Goal: Communication & Community: Answer question/provide support

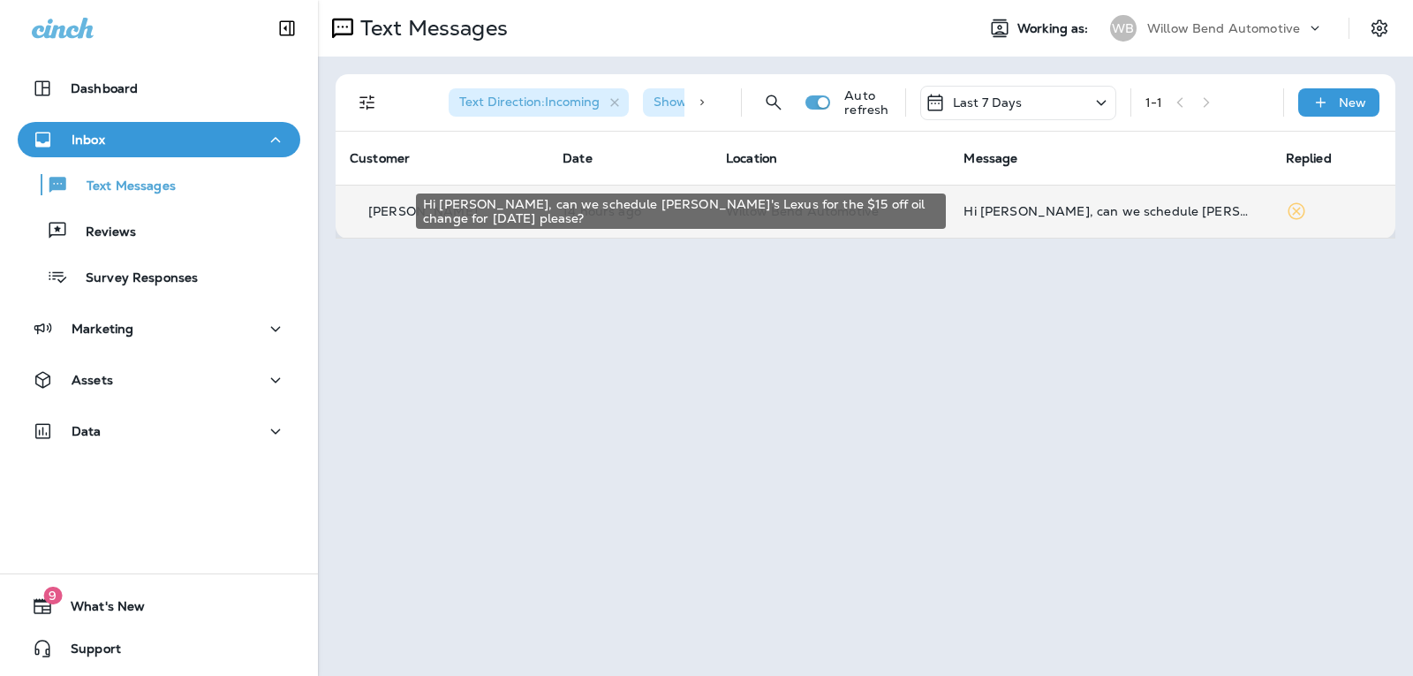
click at [1228, 208] on div "Hi [PERSON_NAME], can we schedule [PERSON_NAME]'s Lexus for the $15 off oil cha…" at bounding box center [1110, 211] width 293 height 14
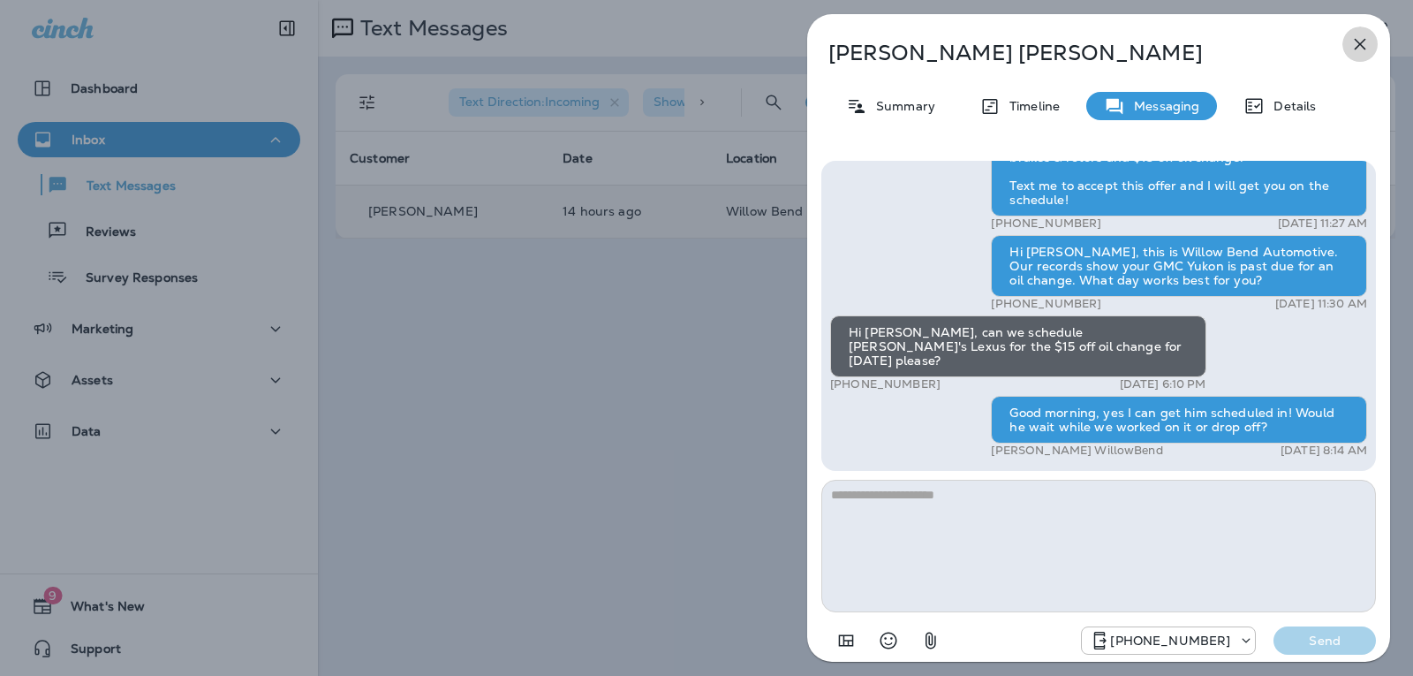
click at [1353, 46] on icon "button" at bounding box center [1360, 44] width 21 height 21
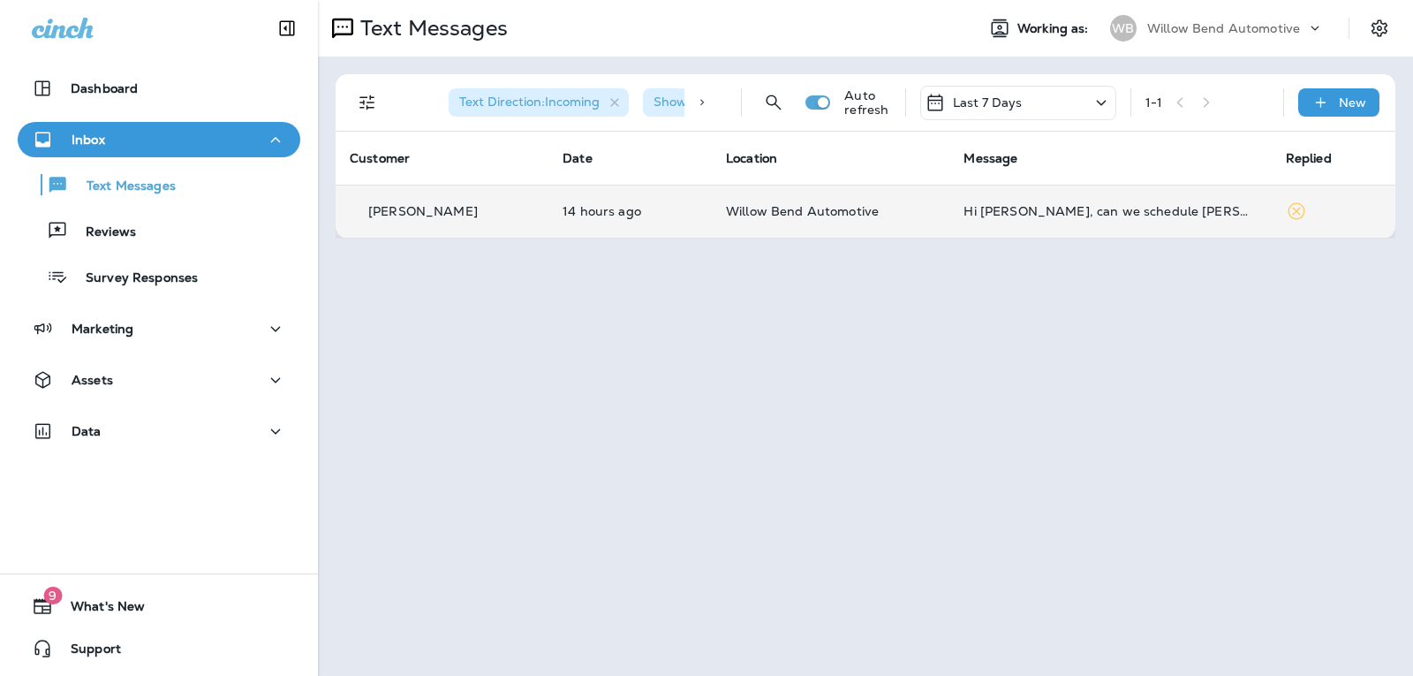
click at [1024, 108] on div "Last 7 Days" at bounding box center [1018, 103] width 196 height 34
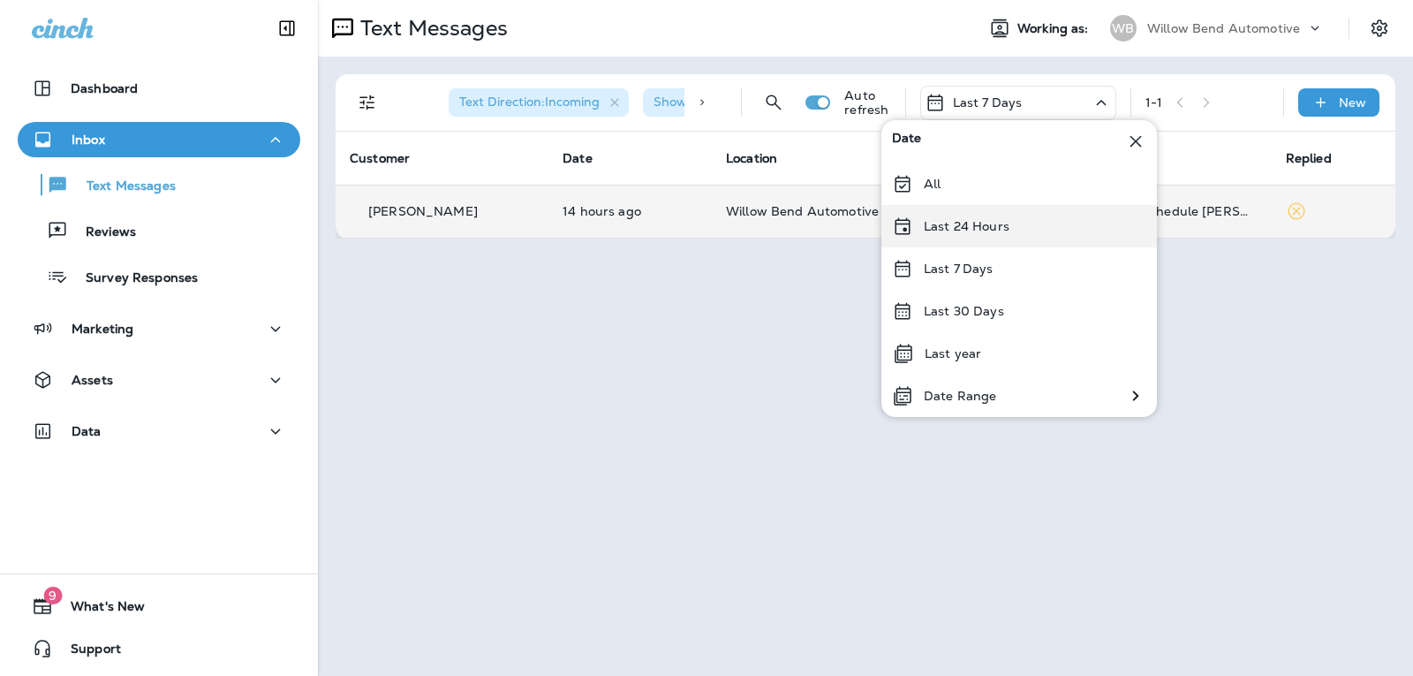
click at [1018, 240] on div "Last 24 Hours" at bounding box center [1020, 226] width 276 height 42
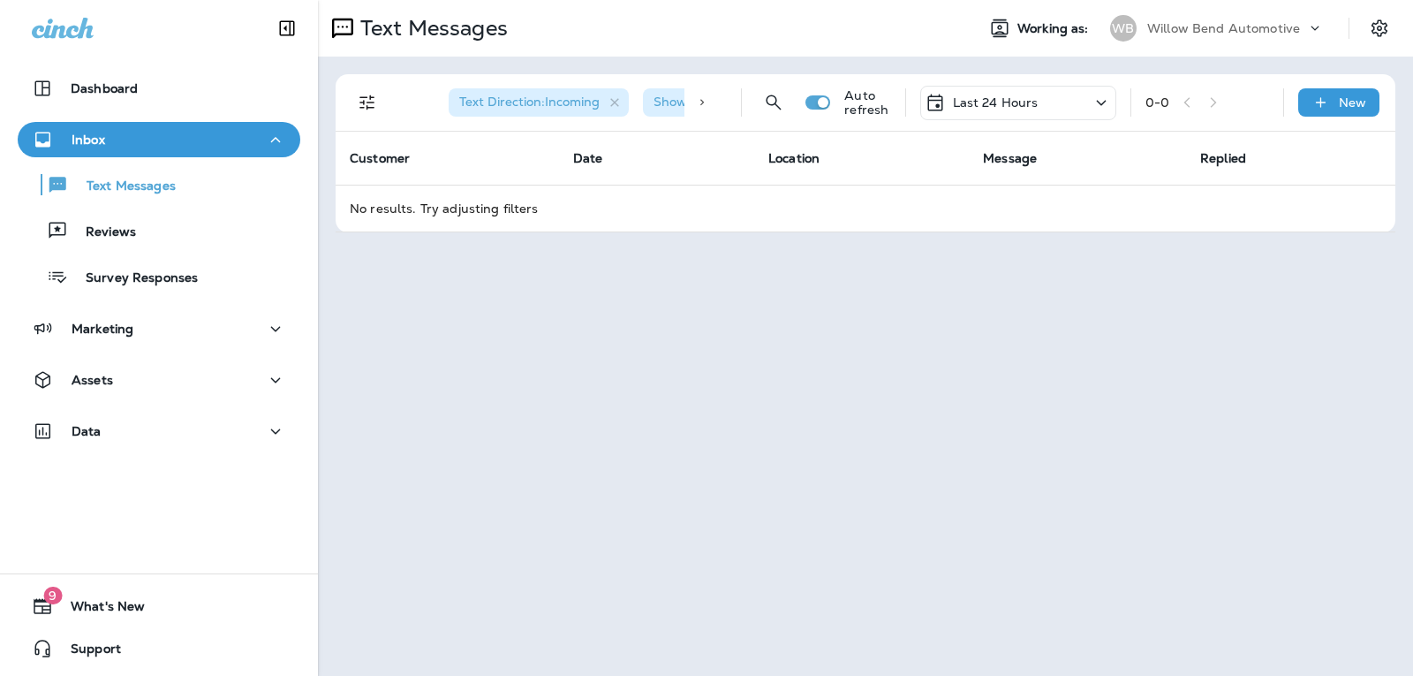
click at [1018, 89] on div "Last 24 Hours" at bounding box center [1018, 103] width 196 height 34
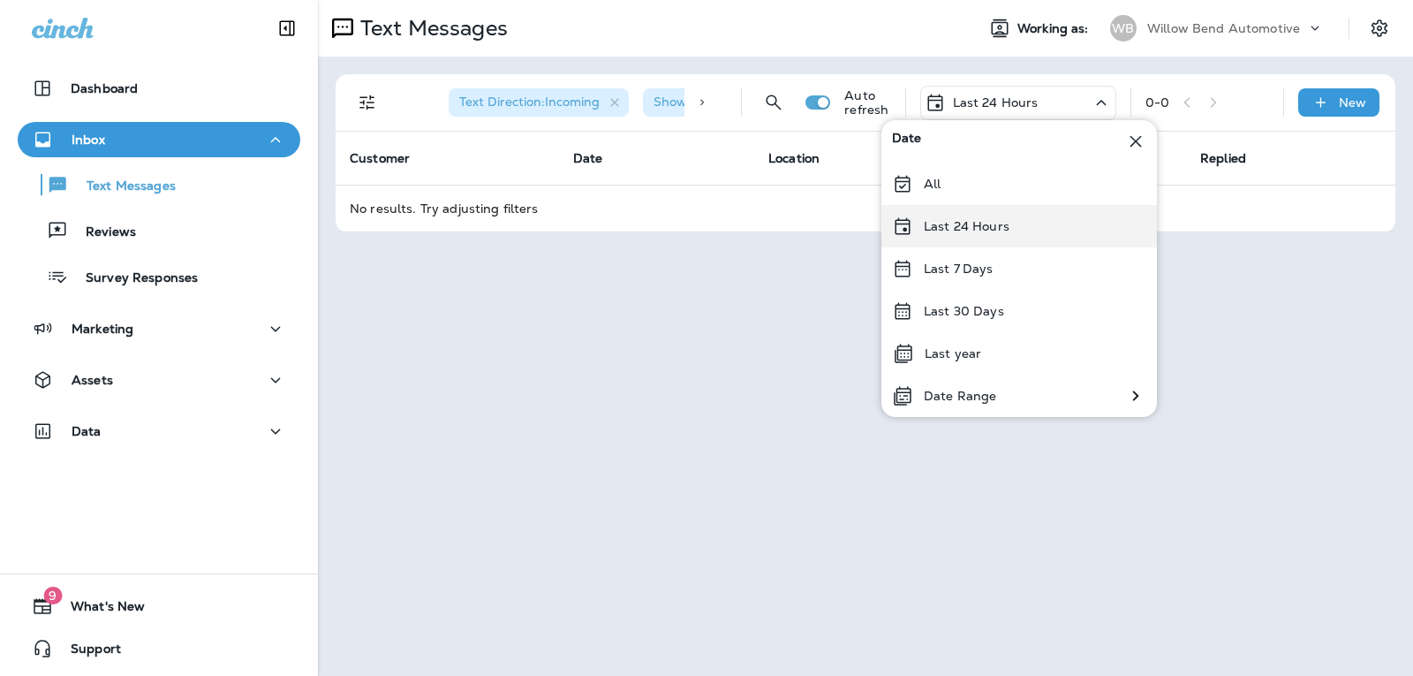
click at [1015, 217] on div "Last 24 Hours" at bounding box center [1020, 226] width 276 height 42
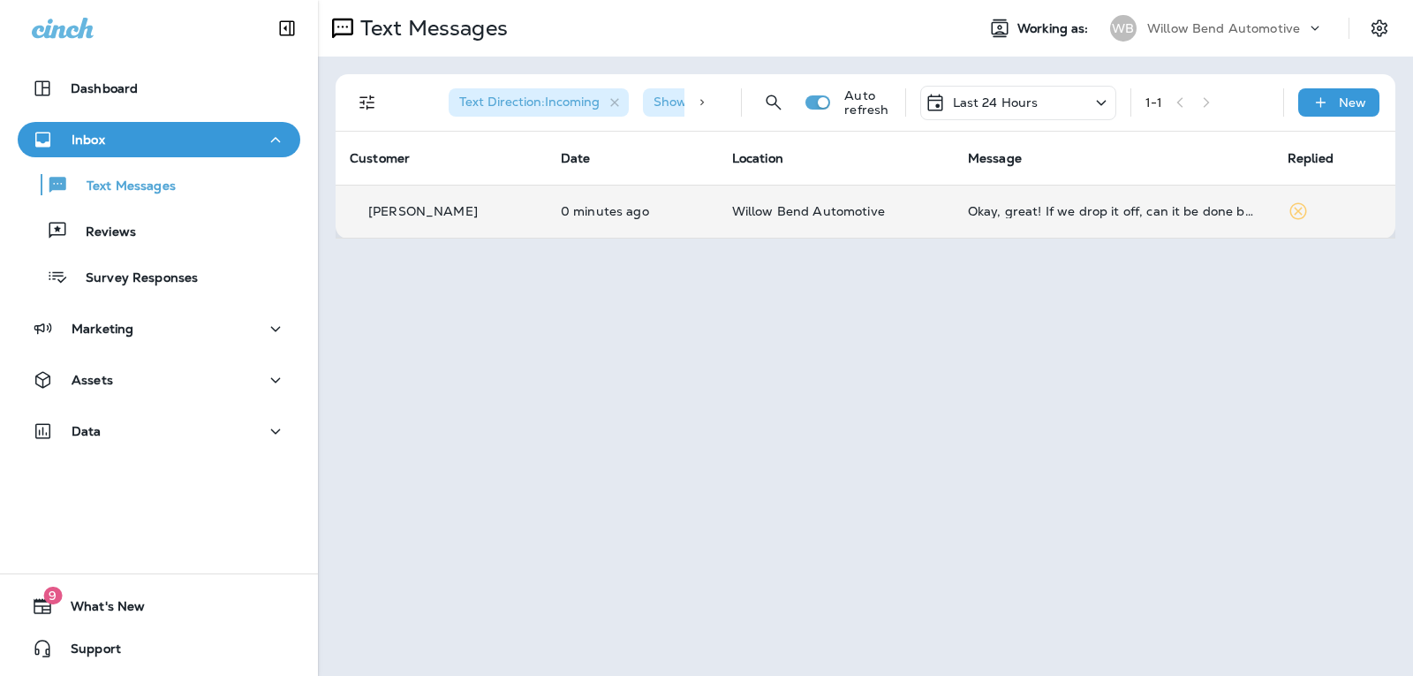
click at [1163, 212] on div "Okay, great! If we drop it off, can it be done by noon?" at bounding box center [1114, 211] width 292 height 14
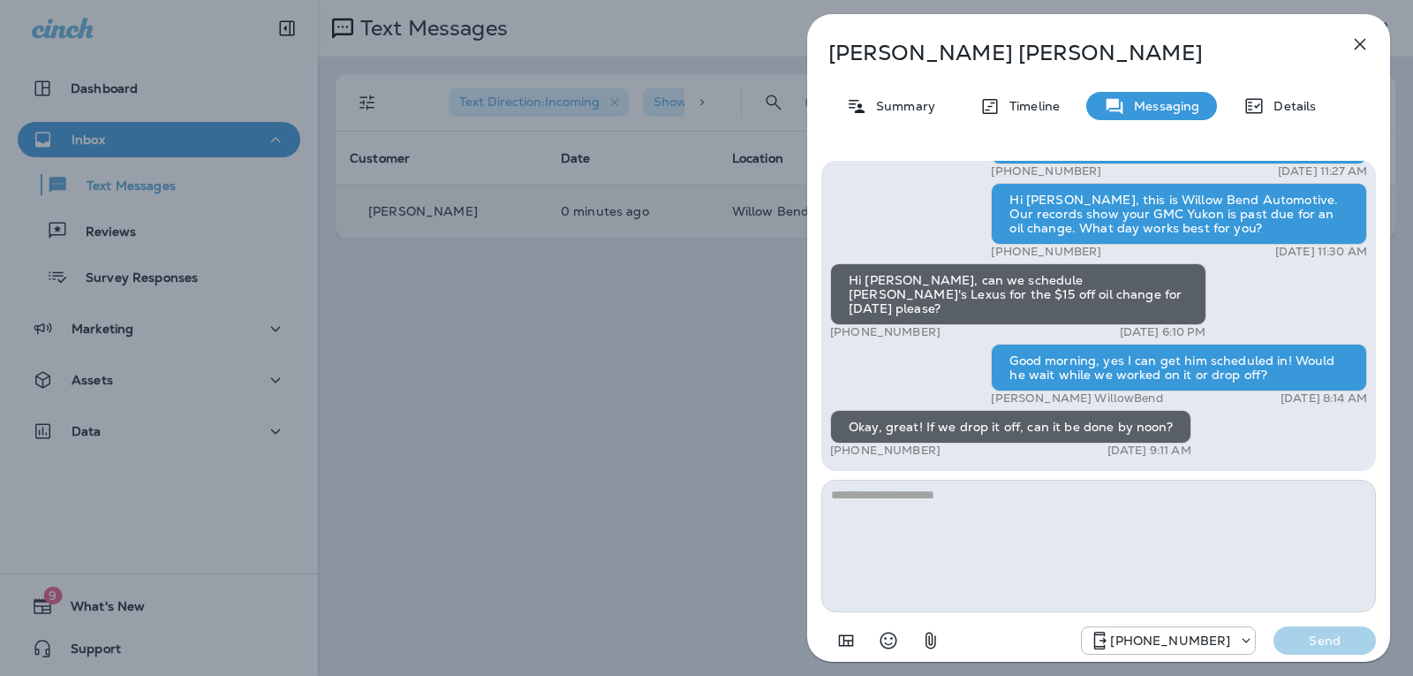
click at [925, 496] on textarea at bounding box center [1099, 546] width 555 height 133
type textarea "*"
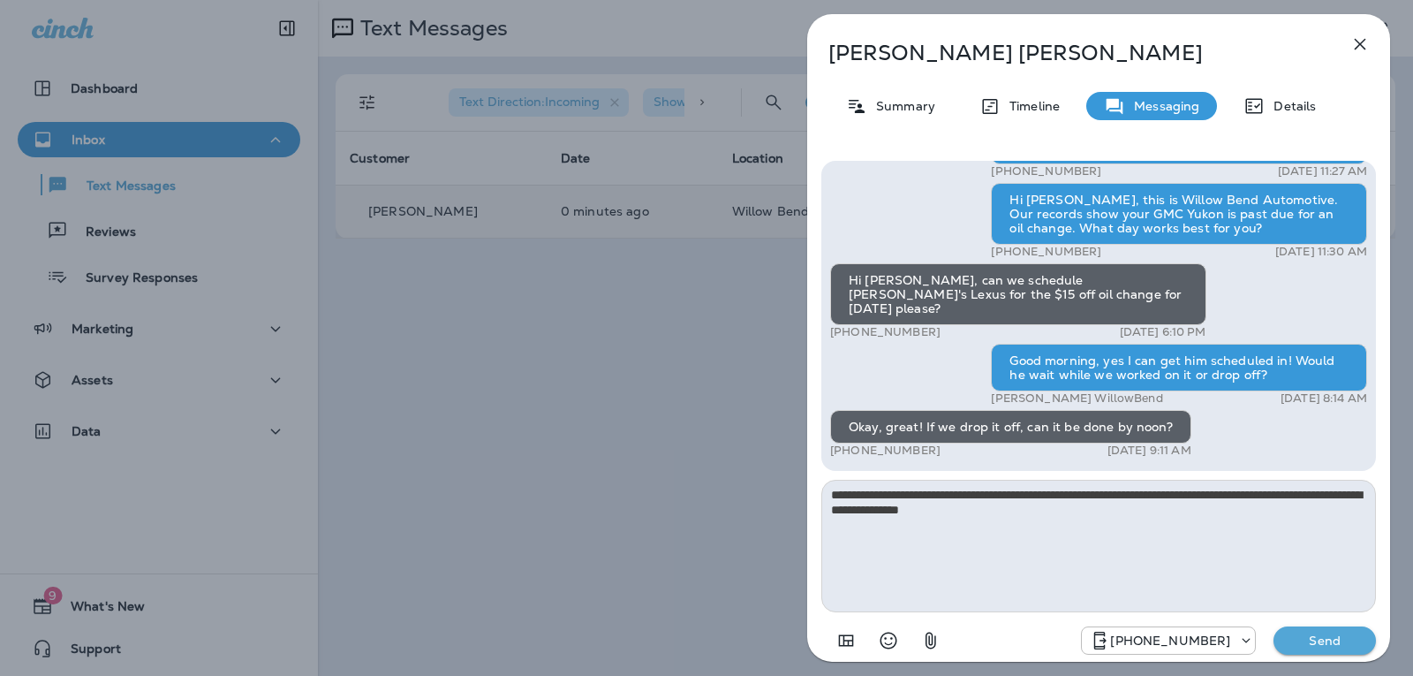
type textarea "**********"
click at [1319, 647] on p "Send" at bounding box center [1325, 640] width 74 height 16
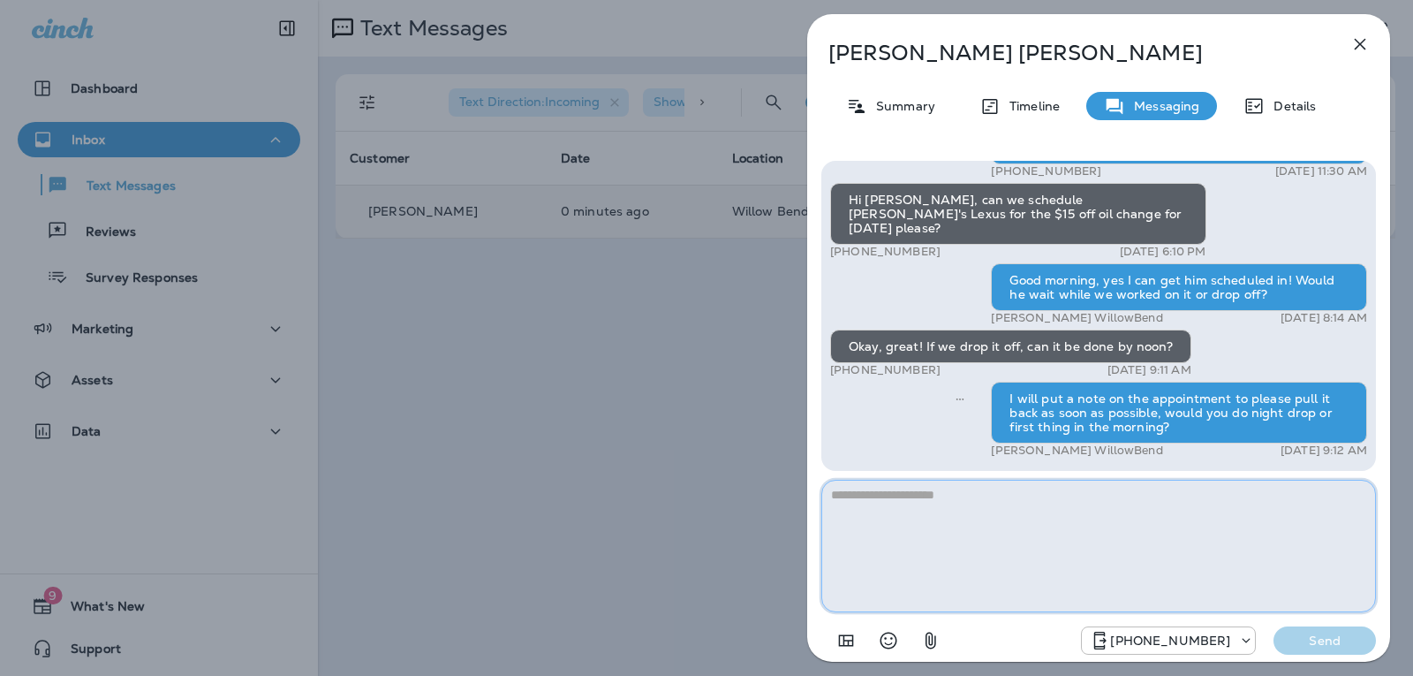
click at [1000, 498] on textarea at bounding box center [1099, 546] width 555 height 133
type textarea "*"
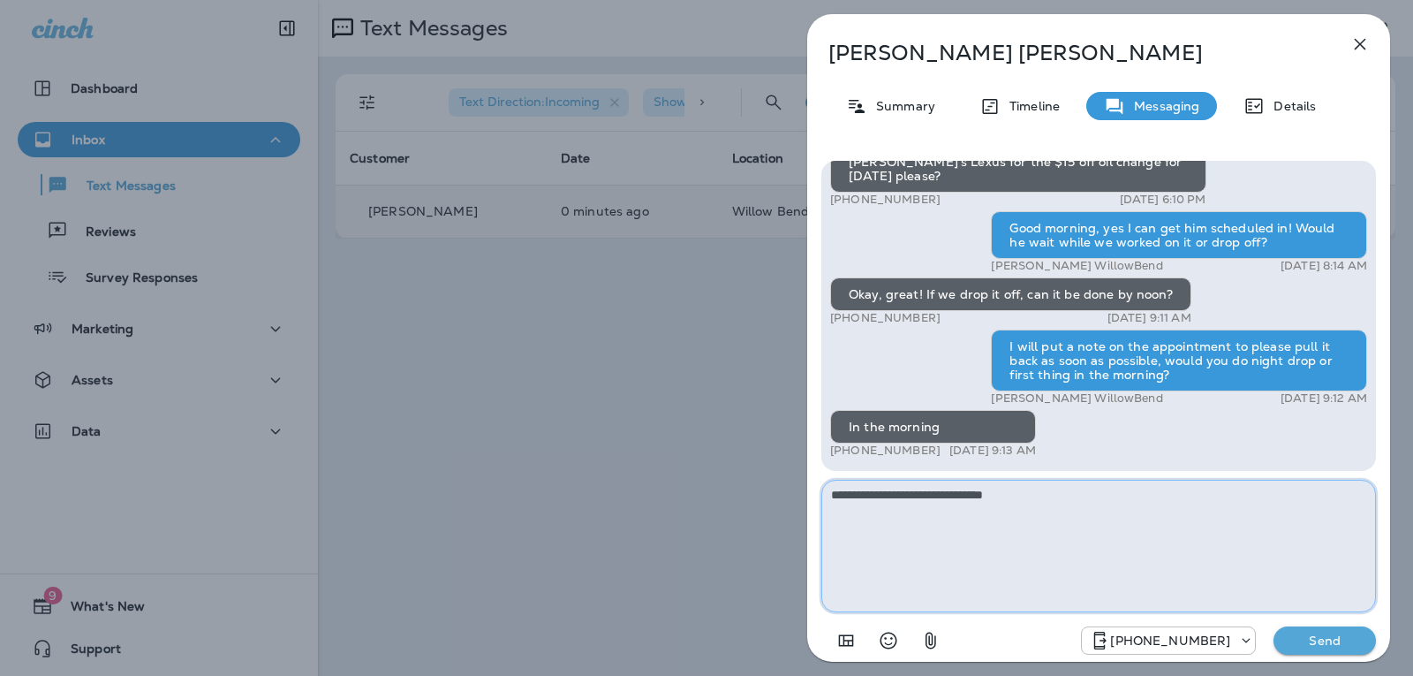
type textarea "**********"
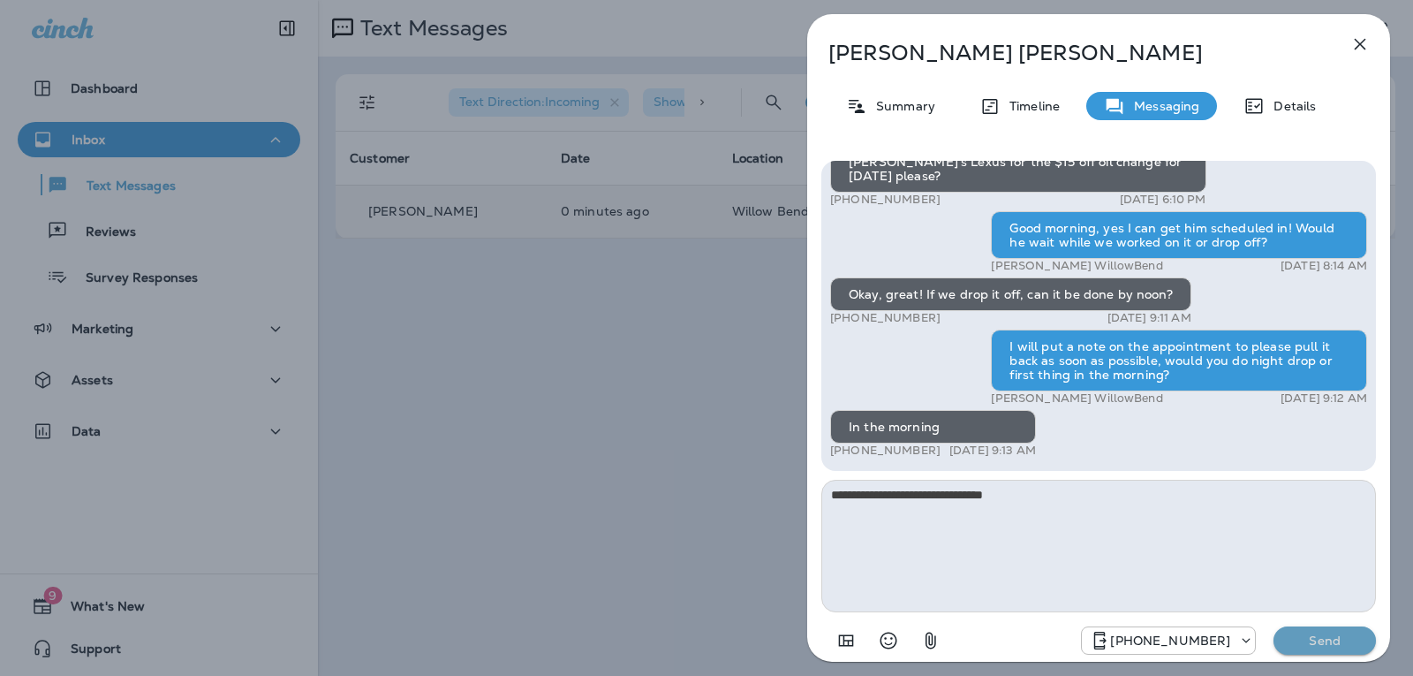
click at [1341, 628] on button "Send" at bounding box center [1325, 640] width 102 height 28
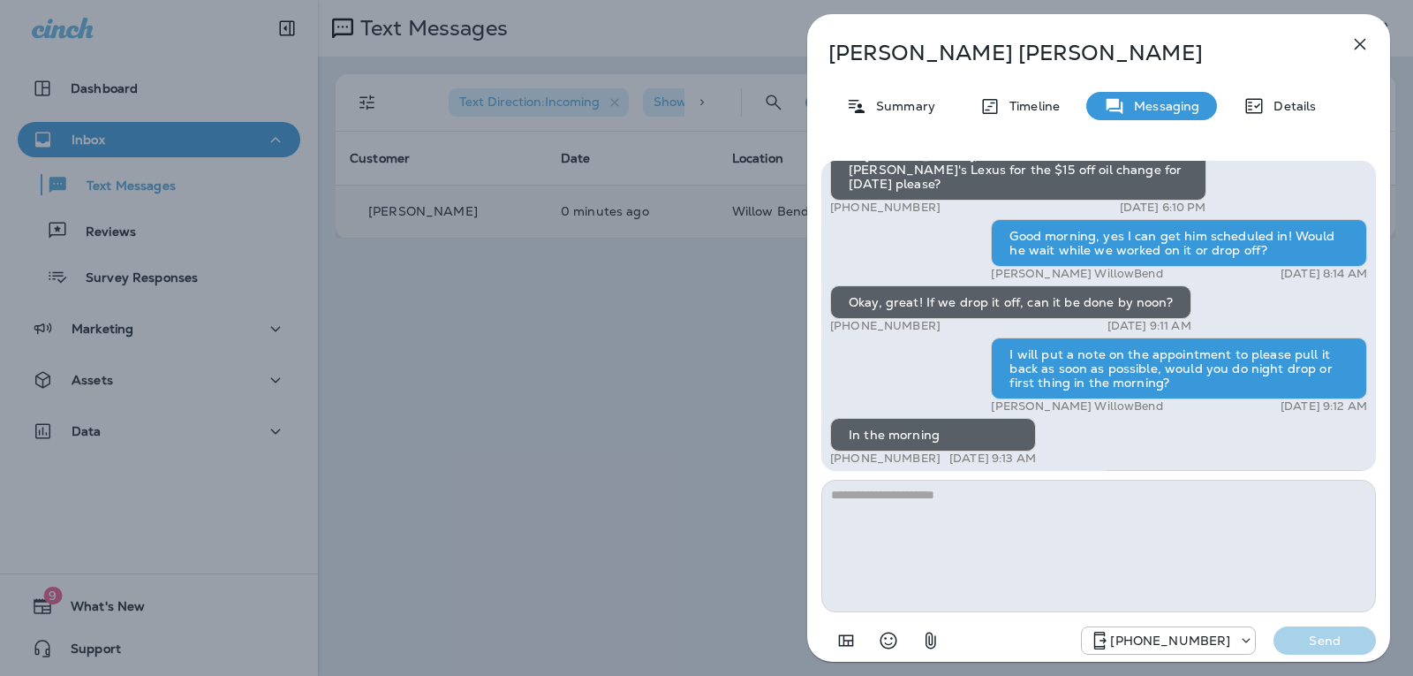
scroll to position [-88, 0]
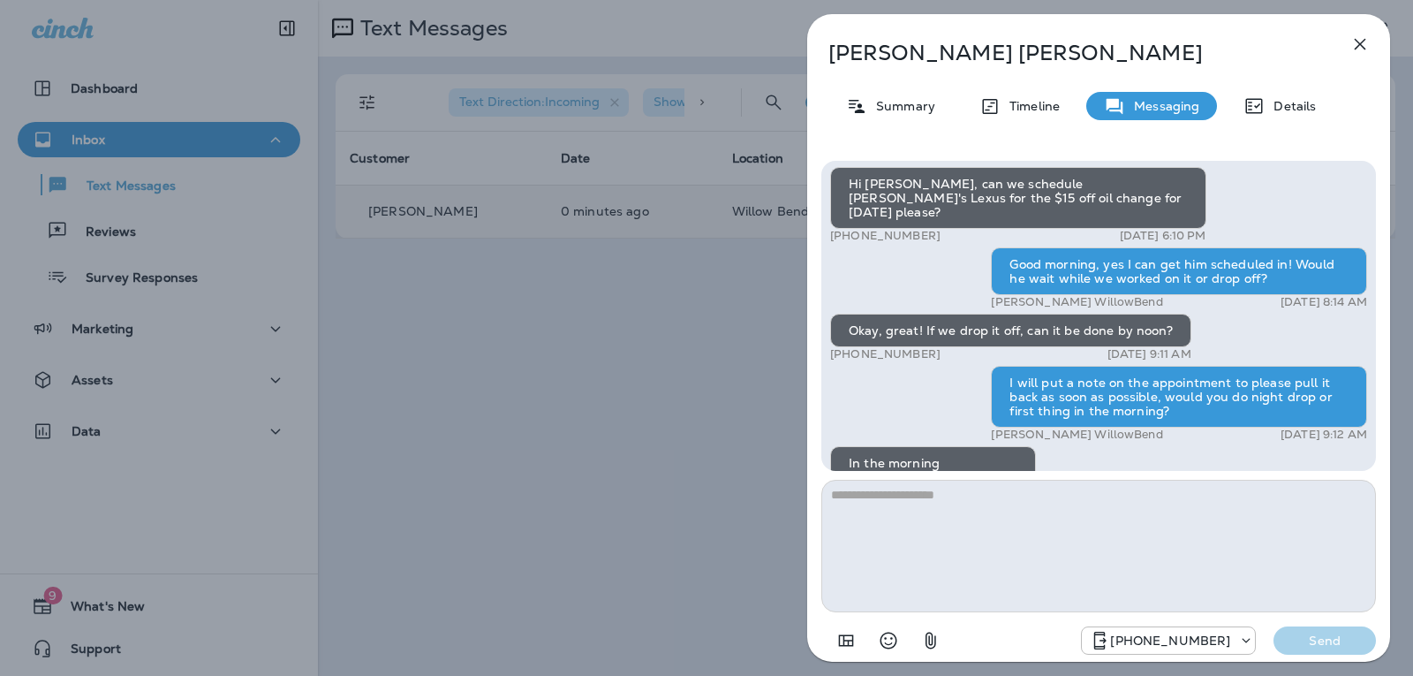
click at [1367, 40] on icon "button" at bounding box center [1360, 44] width 21 height 21
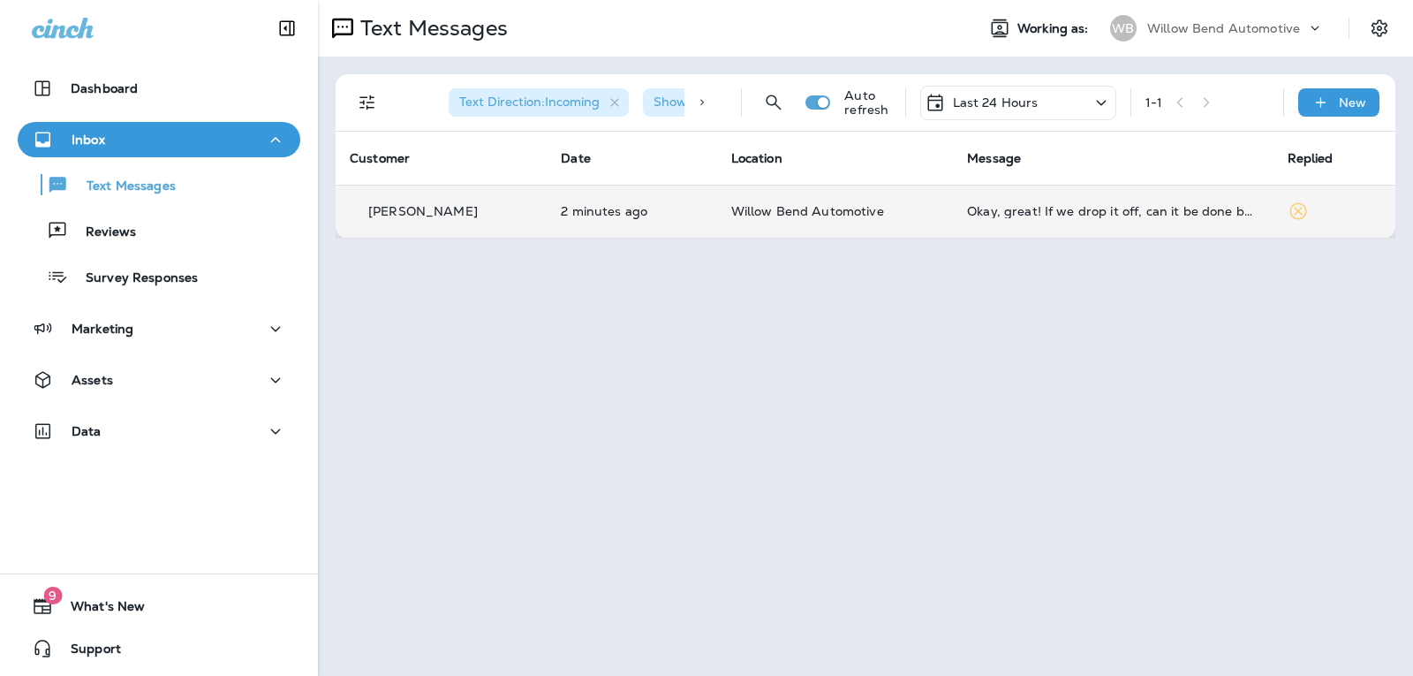
click at [1060, 219] on td "Okay, great! If we drop it off, can it be done by noon?" at bounding box center [1113, 211] width 320 height 53
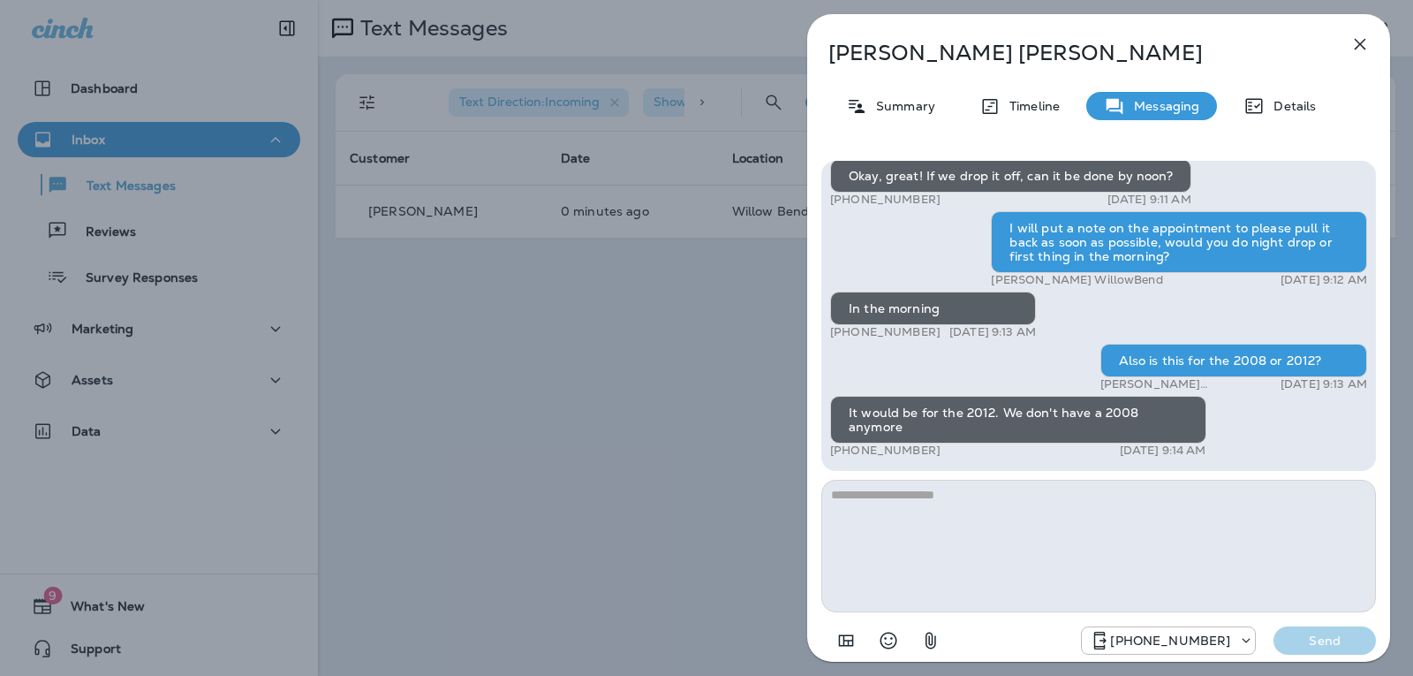
click at [996, 503] on textarea at bounding box center [1099, 546] width 555 height 133
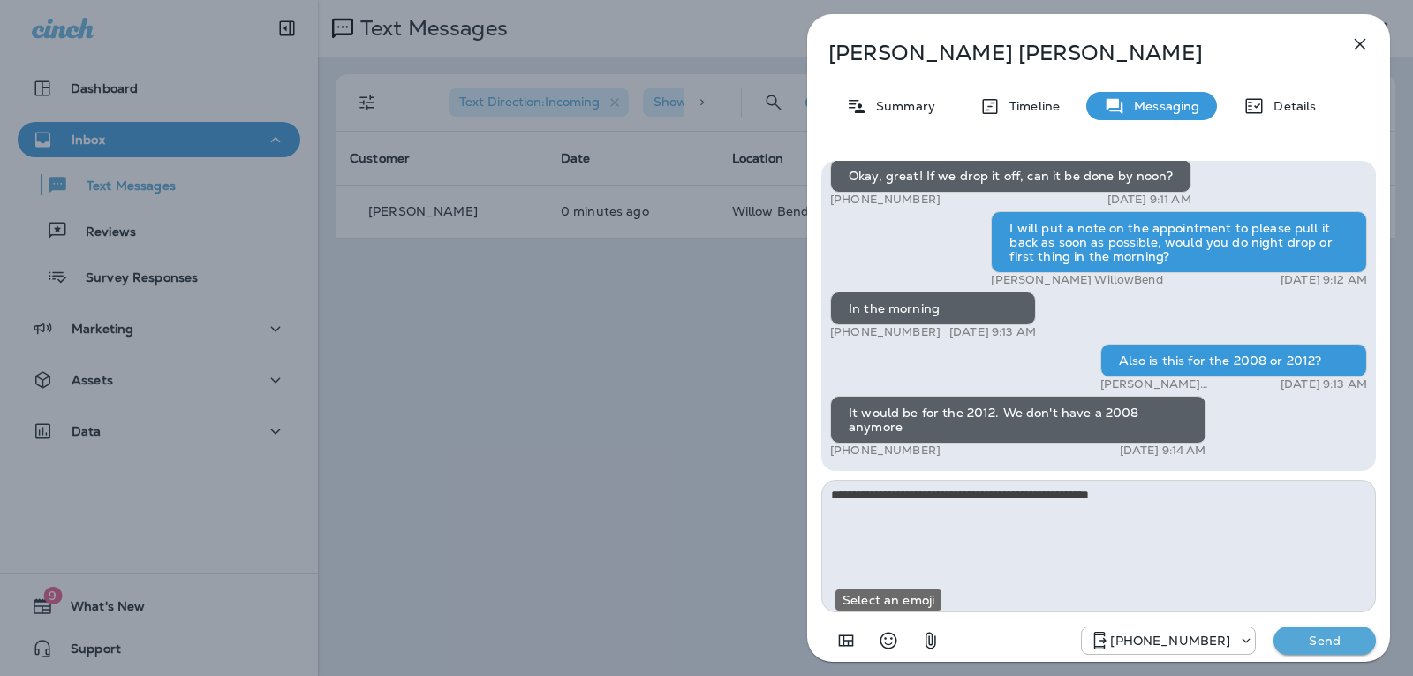
click at [883, 640] on icon "Select an emoji" at bounding box center [888, 640] width 21 height 21
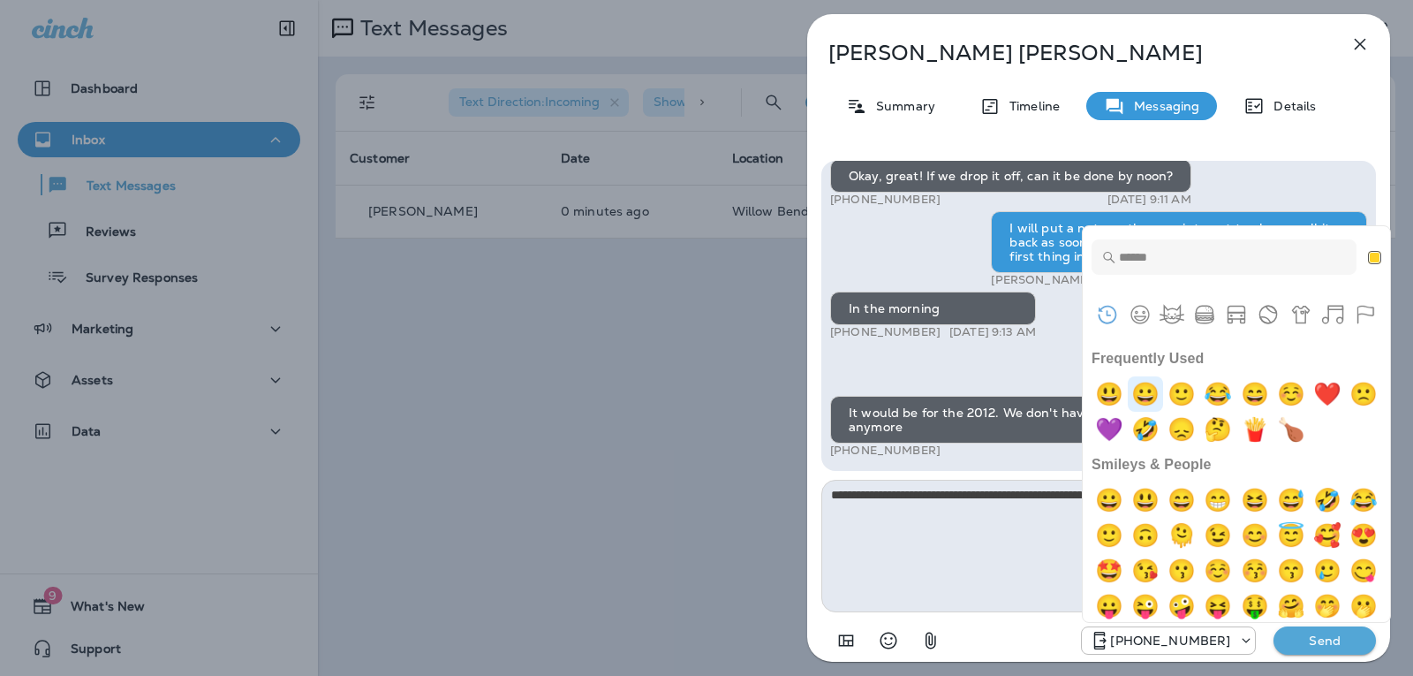
click at [1146, 394] on img "grinning" at bounding box center [1145, 393] width 35 height 35
type textarea "**********"
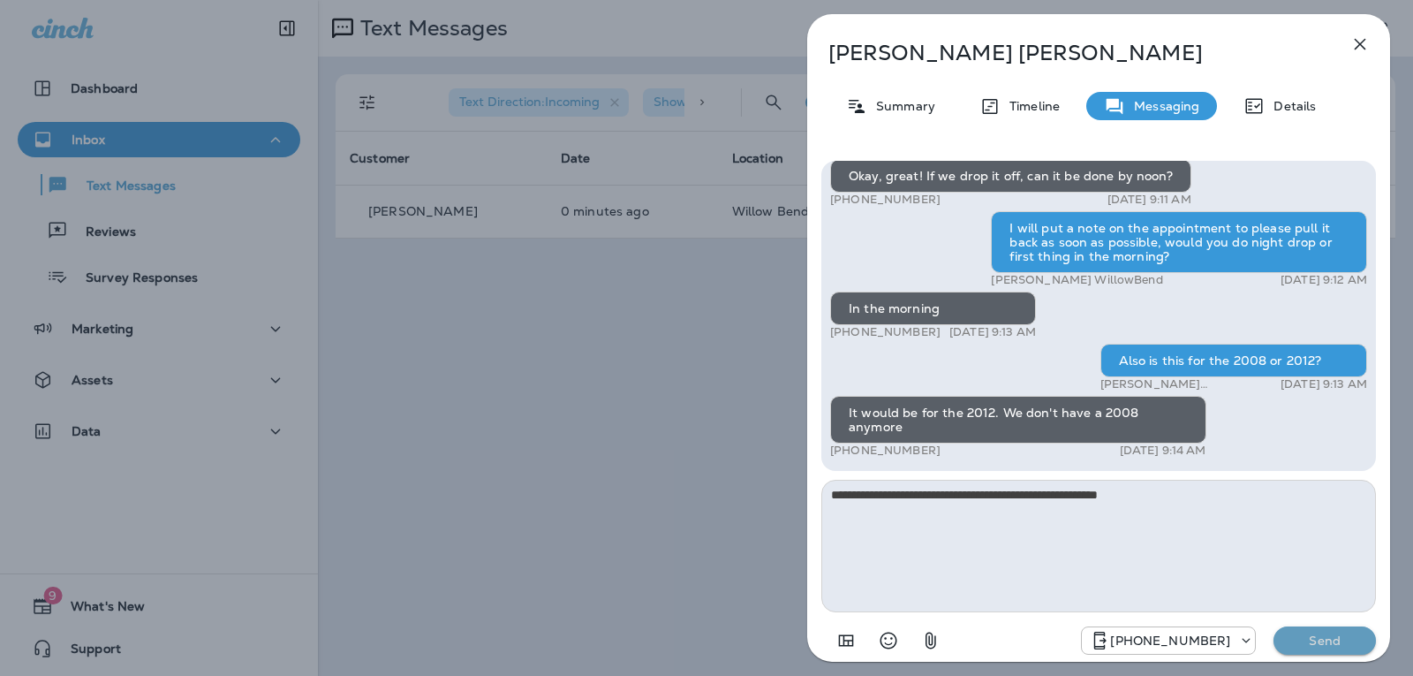
click at [1318, 639] on p "Send" at bounding box center [1325, 640] width 74 height 16
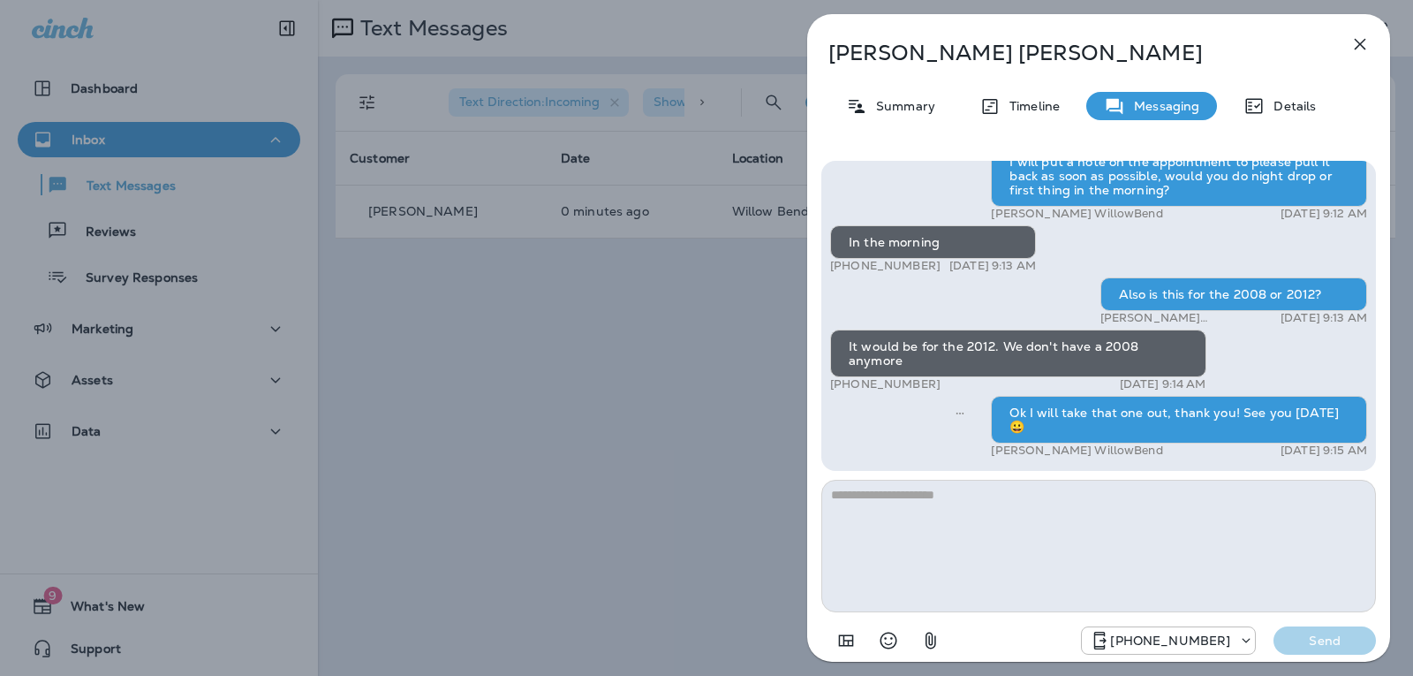
click at [1359, 42] on icon "button" at bounding box center [1360, 44] width 11 height 11
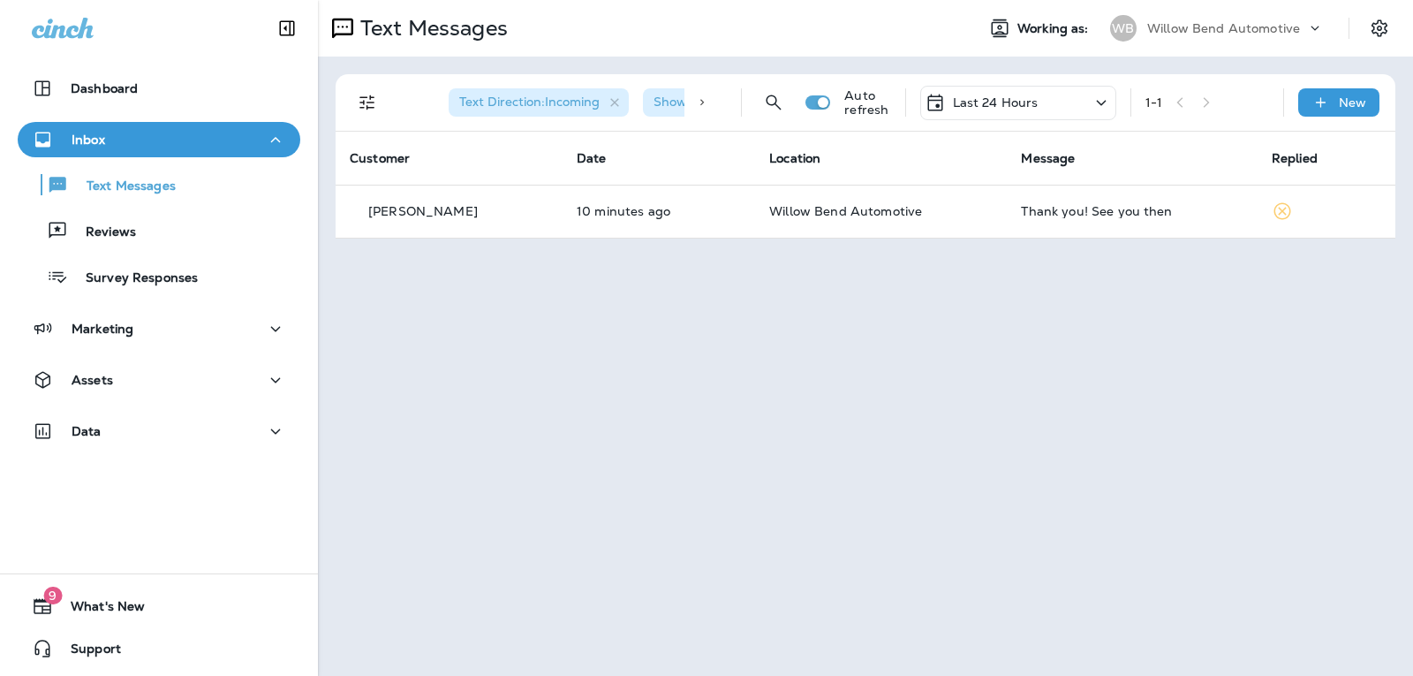
click at [983, 110] on div "Last 24 Hours" at bounding box center [982, 102] width 114 height 21
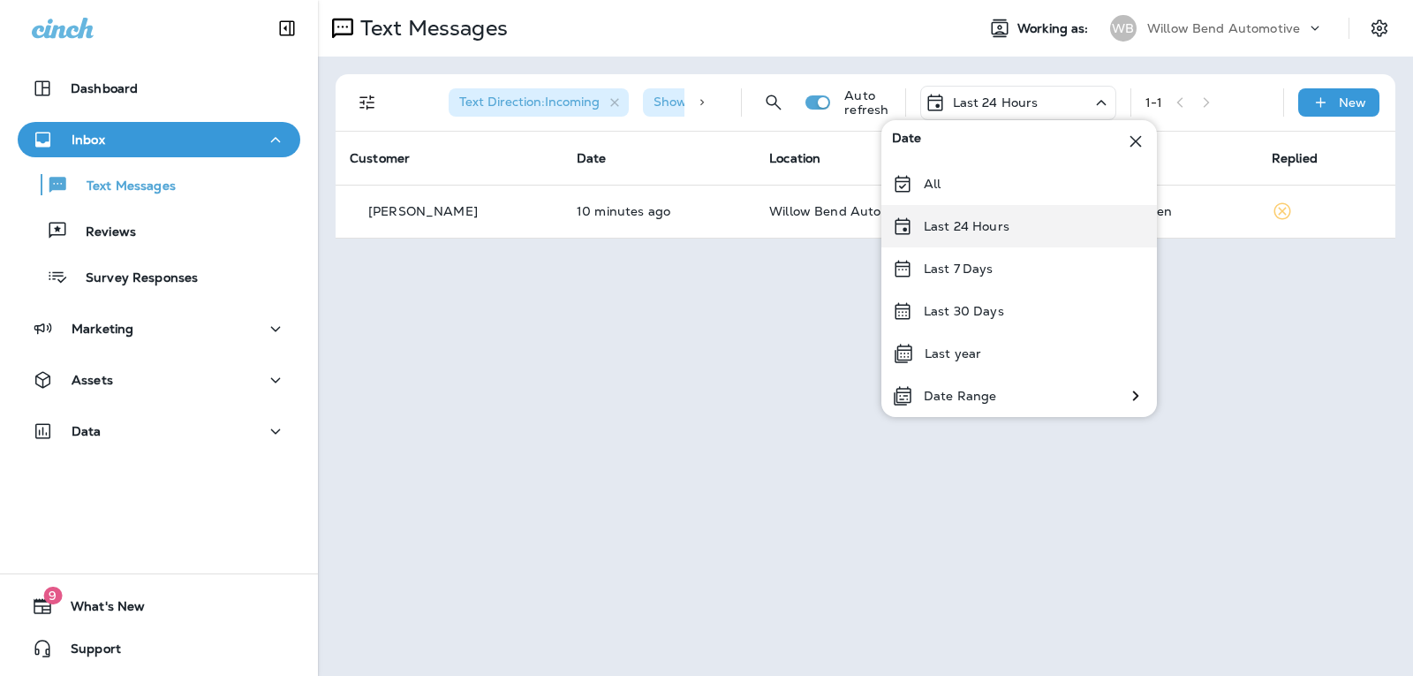
click at [1008, 226] on div "Last 24 Hours" at bounding box center [1020, 226] width 276 height 42
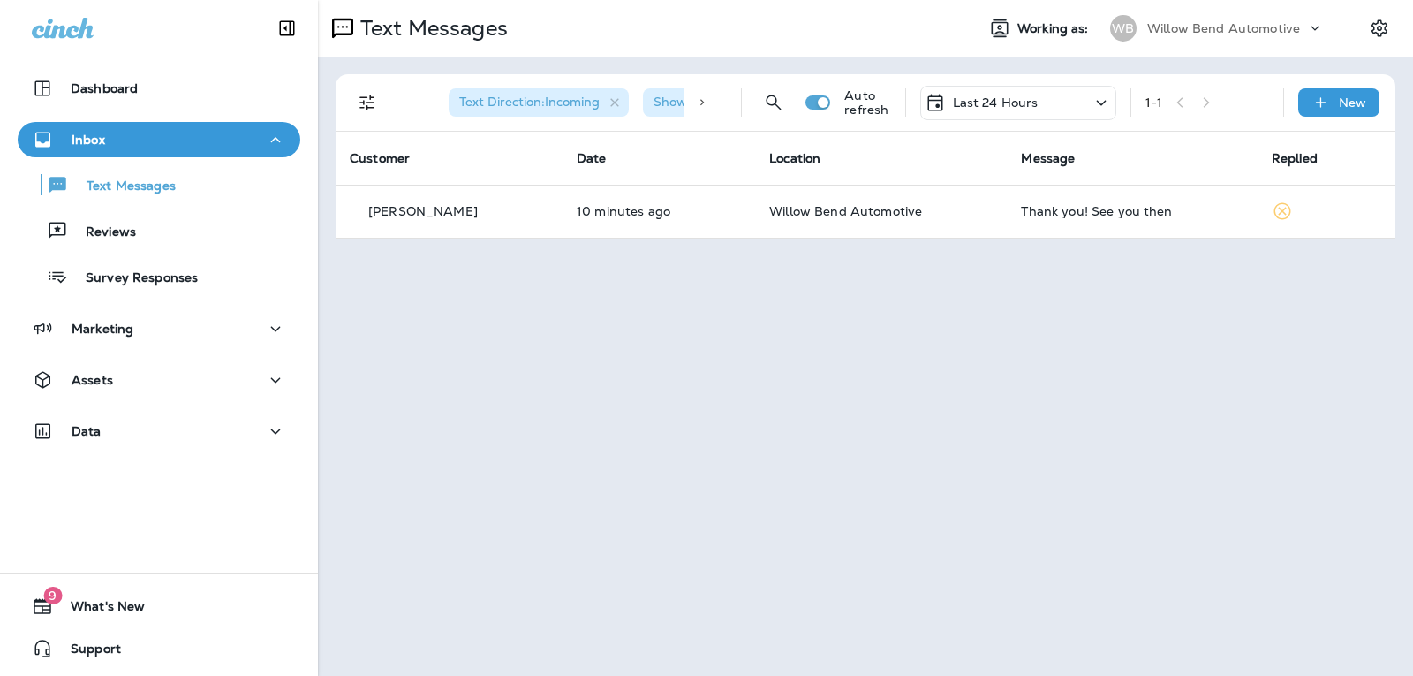
click at [943, 102] on icon at bounding box center [935, 102] width 15 height 17
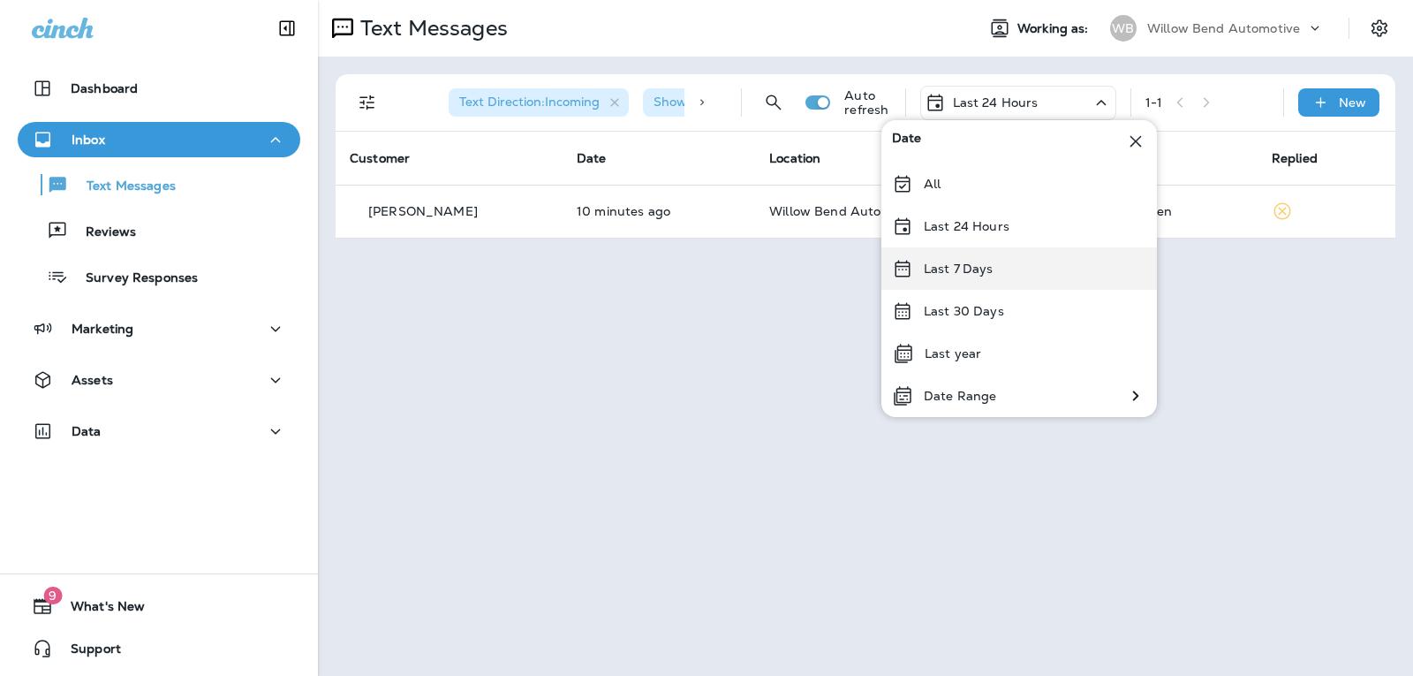
click at [985, 280] on div "Last 7 Days" at bounding box center [1020, 268] width 276 height 42
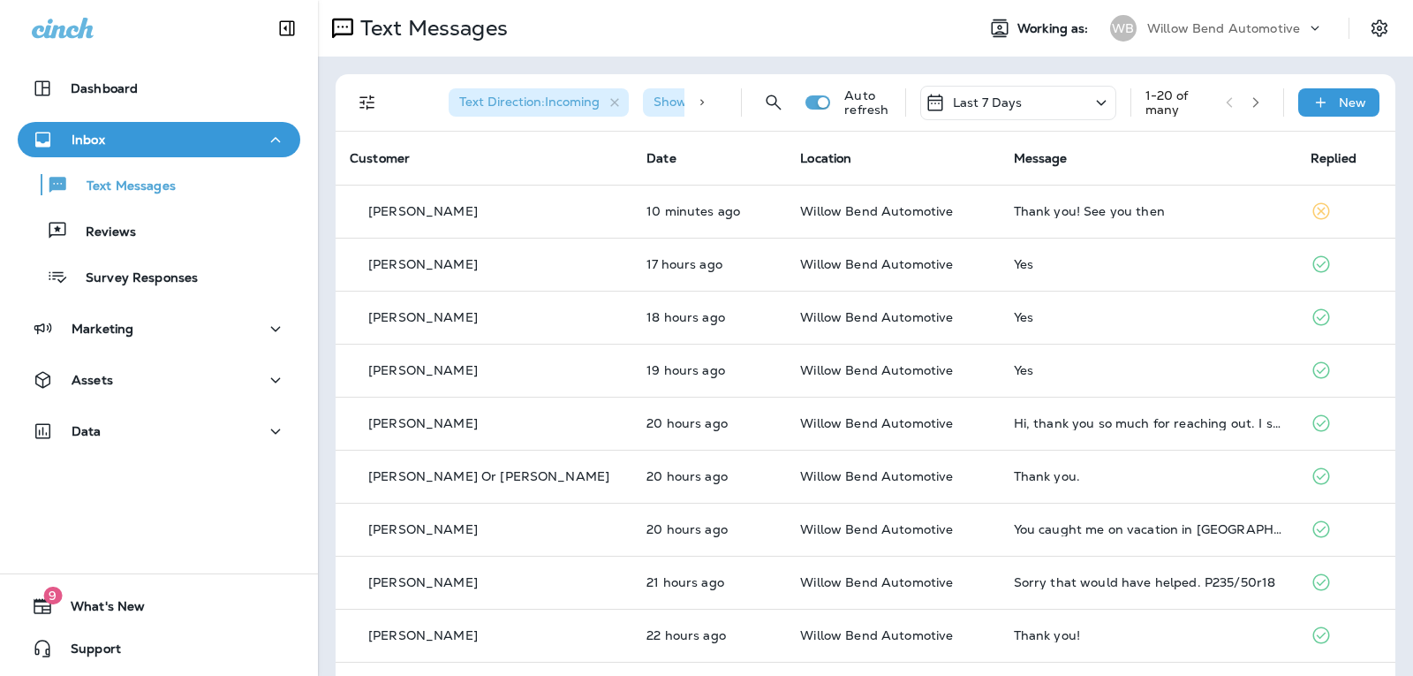
click at [1033, 95] on div "Last 7 Days" at bounding box center [1018, 103] width 196 height 34
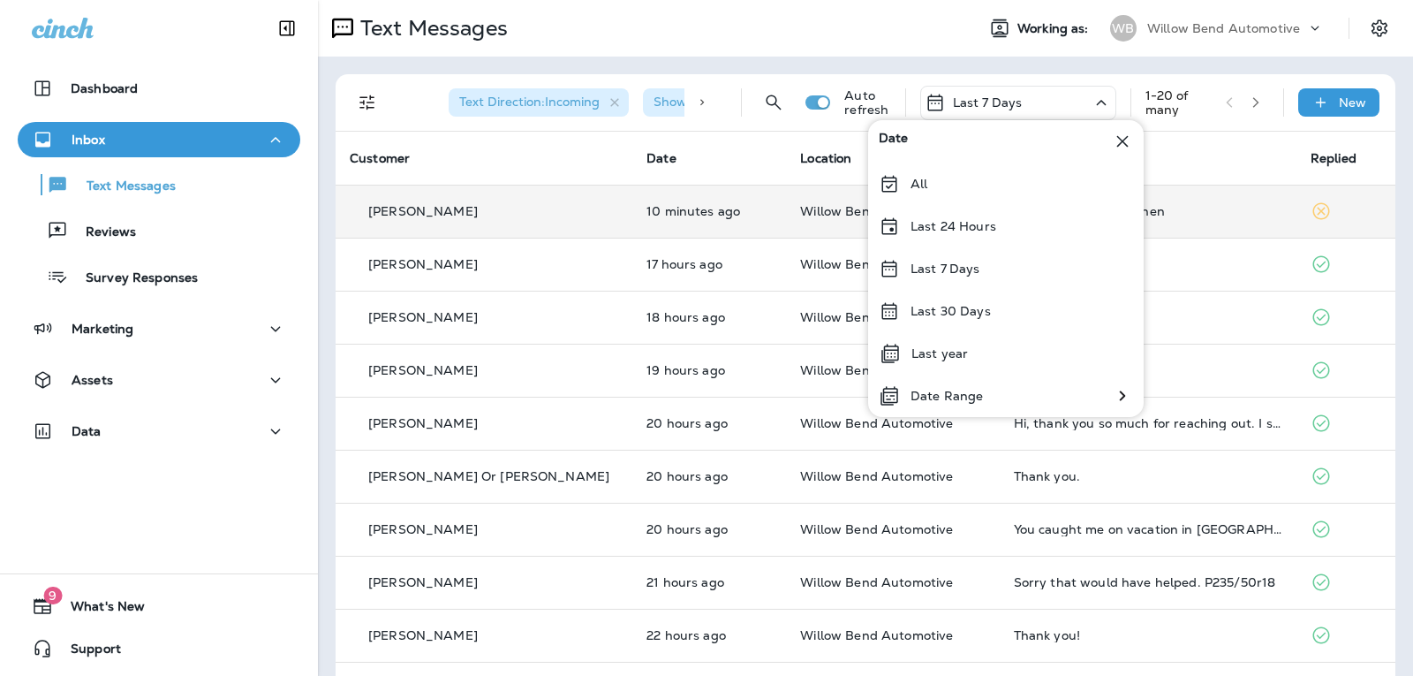
click at [1236, 206] on div "Thank you! See you then" at bounding box center [1148, 211] width 269 height 14
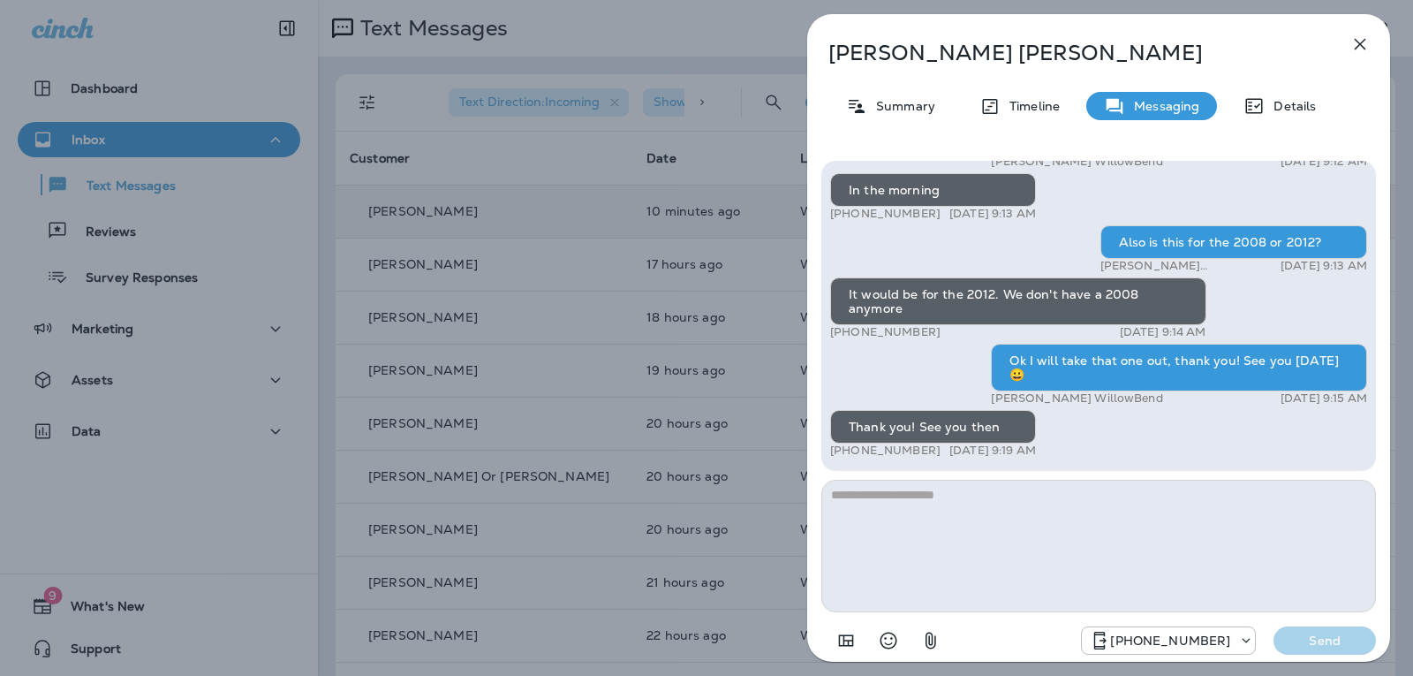
click at [883, 640] on icon "Select an emoji" at bounding box center [888, 640] width 21 height 21
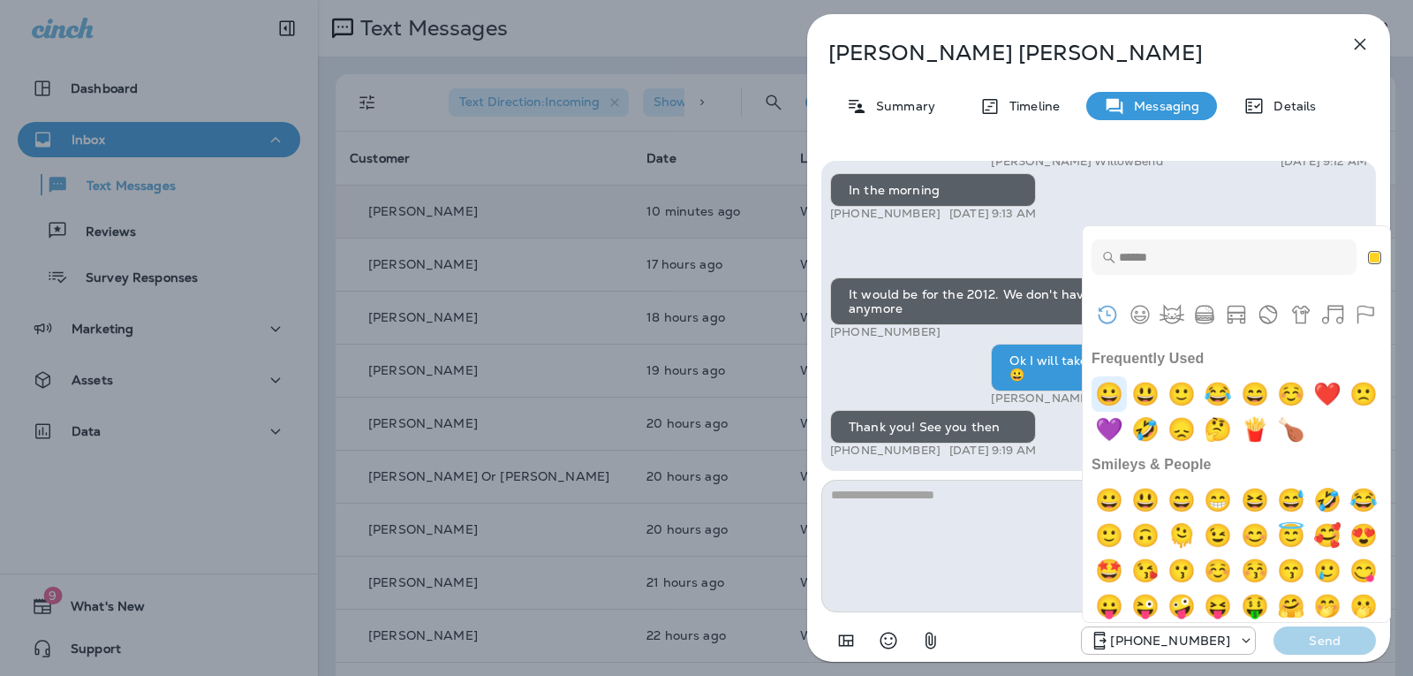
click at [1117, 398] on img "grinning" at bounding box center [1109, 393] width 35 height 35
type textarea "**"
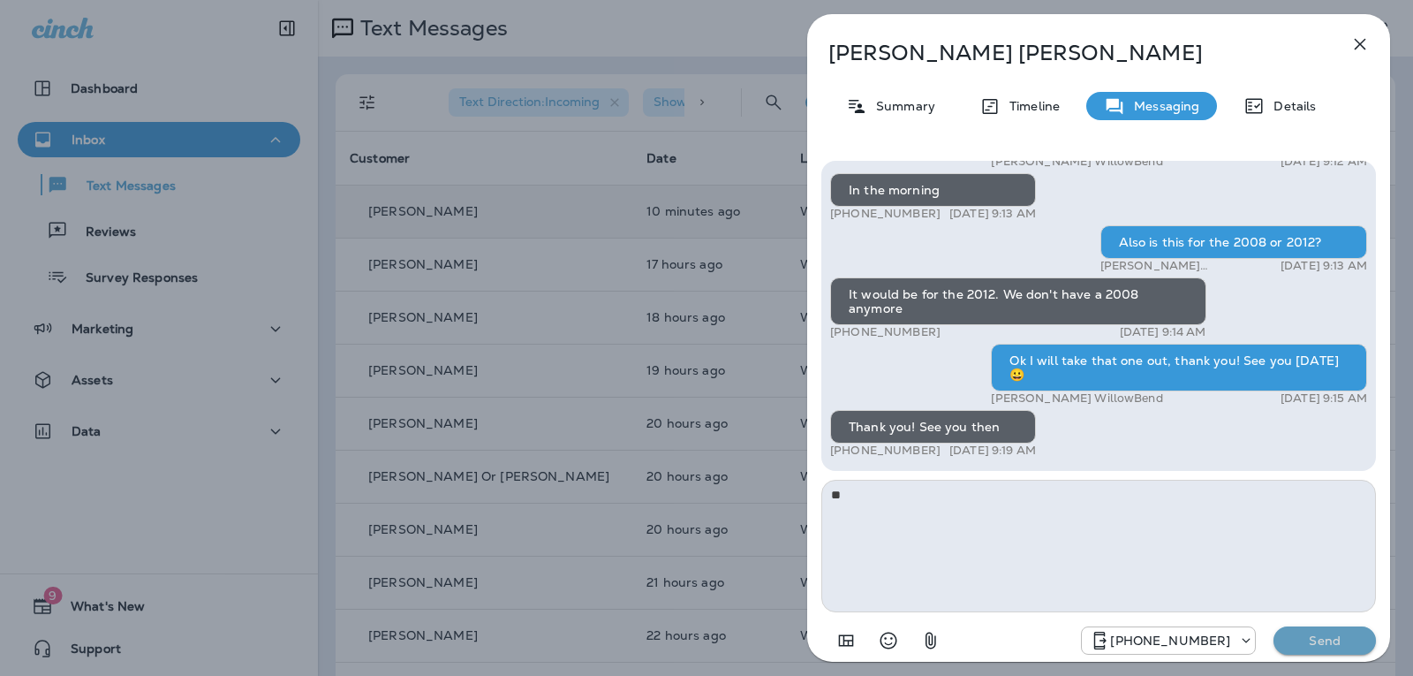
click at [1314, 645] on p "Send" at bounding box center [1325, 640] width 74 height 16
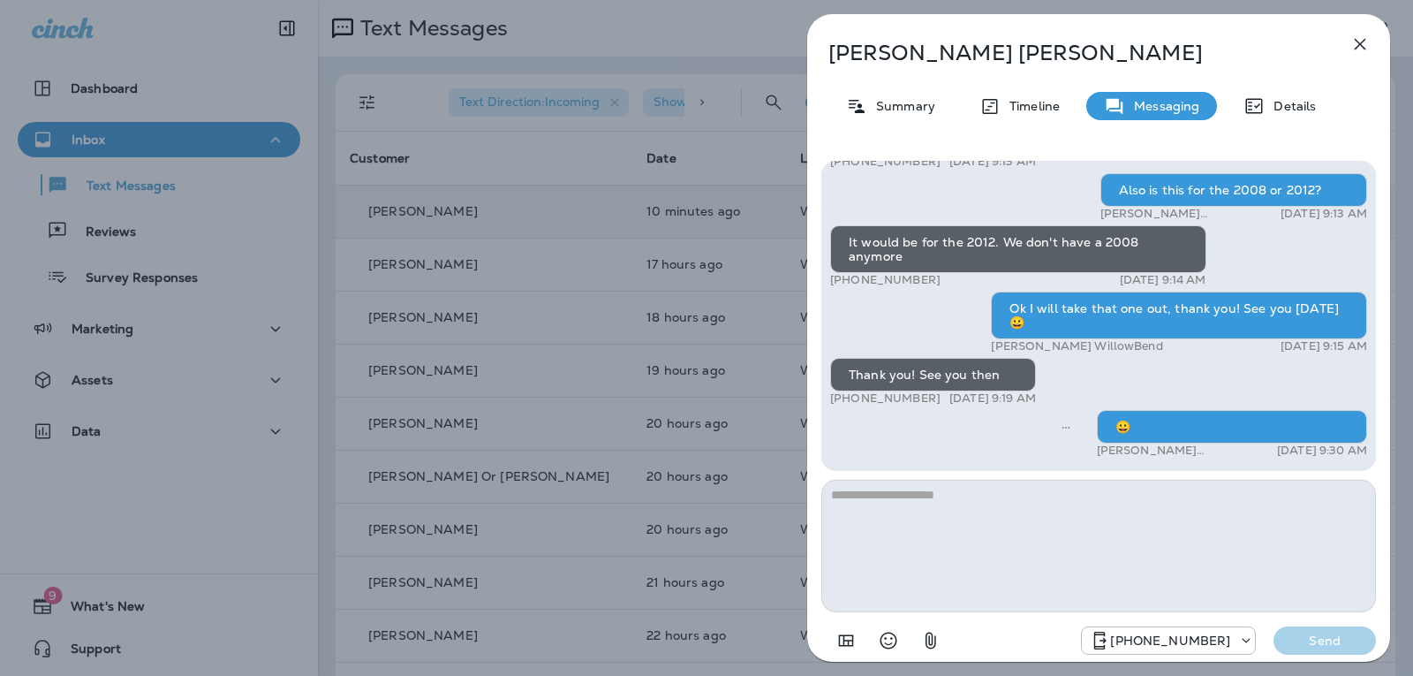
click at [1368, 42] on icon "button" at bounding box center [1360, 44] width 21 height 21
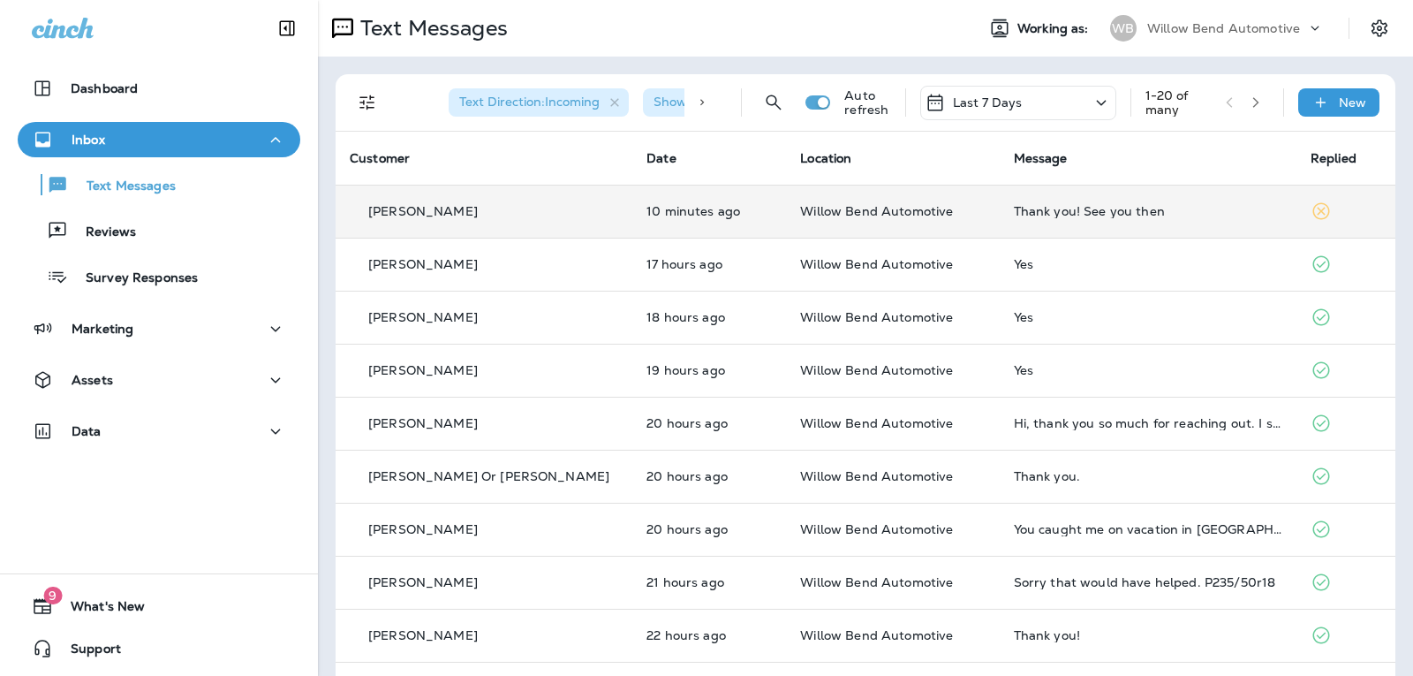
click at [1013, 102] on div "Last 7 Days" at bounding box center [1018, 103] width 196 height 34
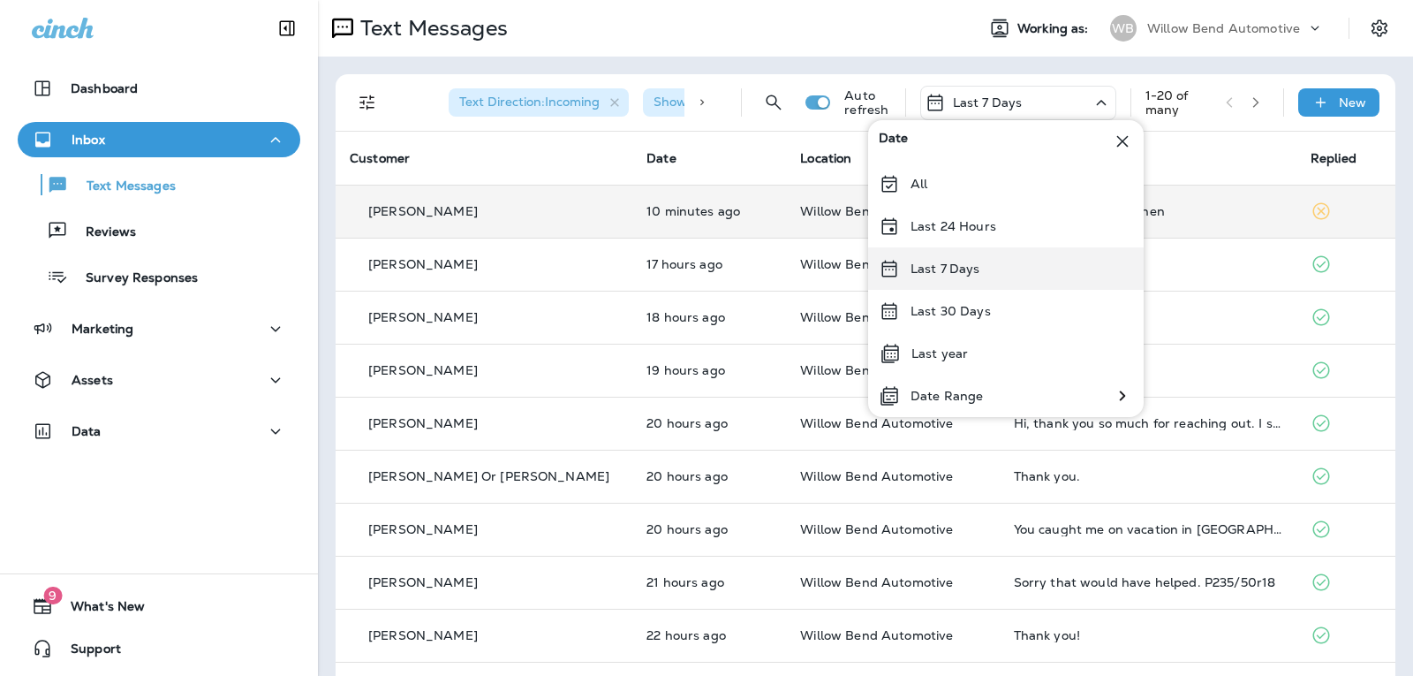
click at [954, 253] on div "Last 7 Days" at bounding box center [1006, 268] width 276 height 42
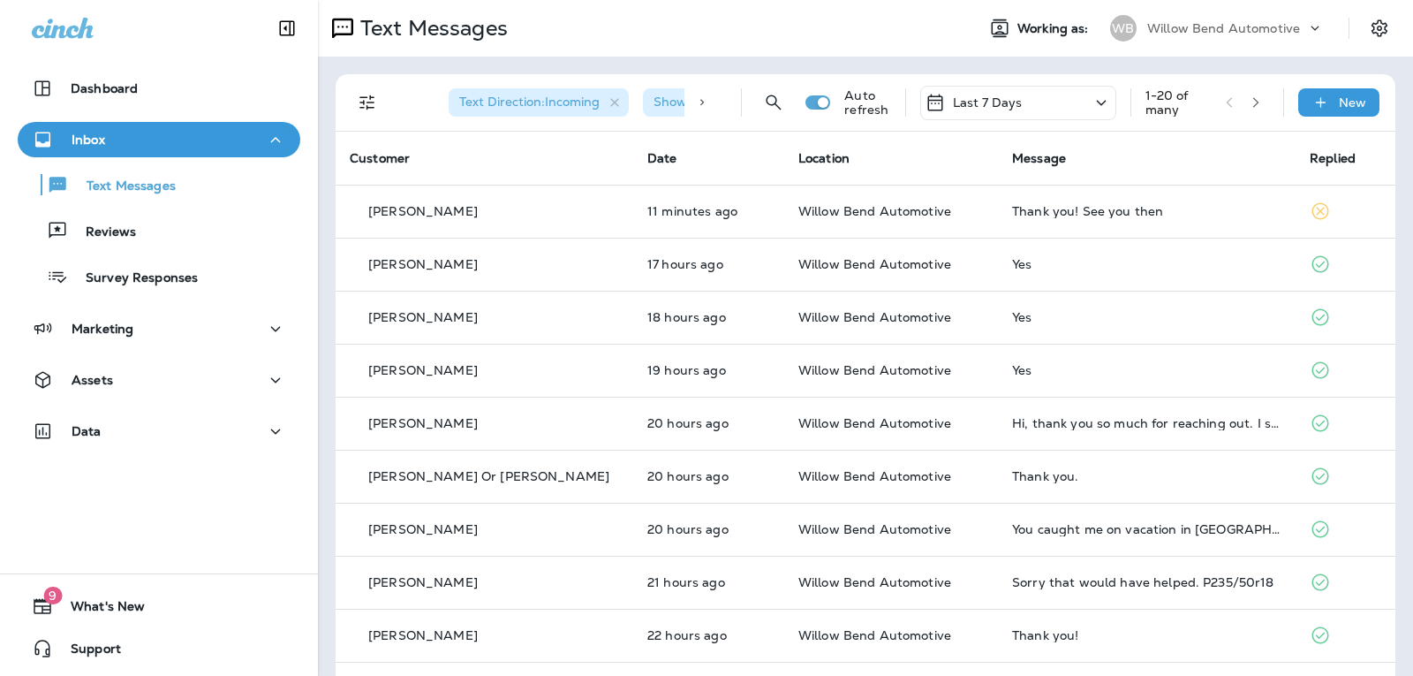
click at [1010, 100] on div "Last 7 Days" at bounding box center [1018, 103] width 196 height 34
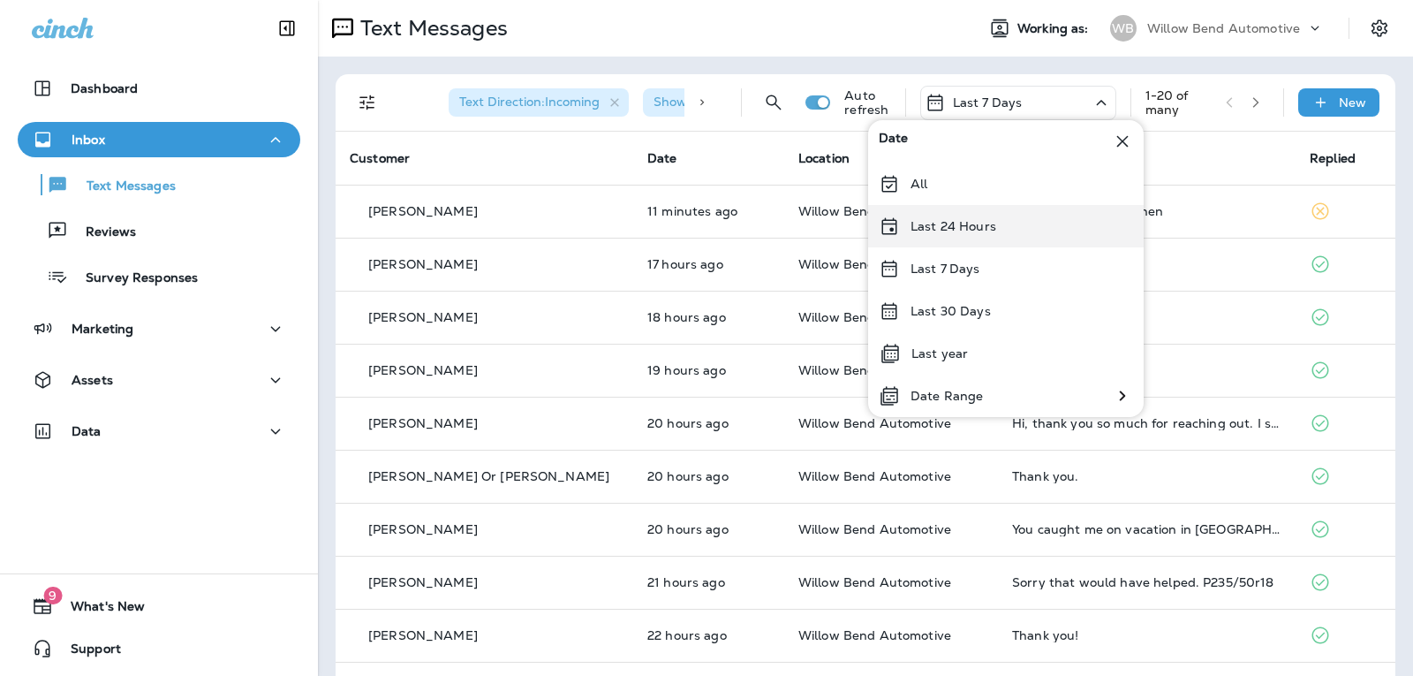
click at [1004, 238] on div "Last 24 Hours" at bounding box center [1006, 226] width 276 height 42
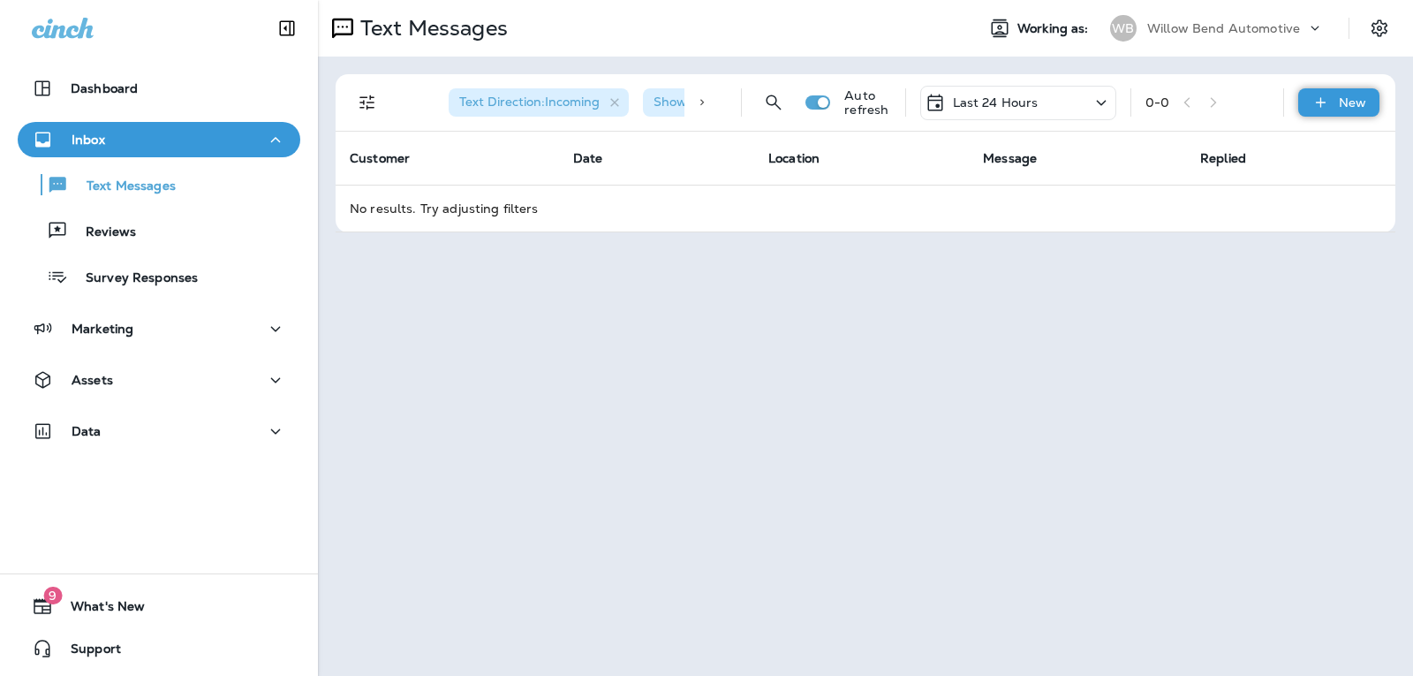
click at [1338, 95] on div "New" at bounding box center [1339, 102] width 81 height 28
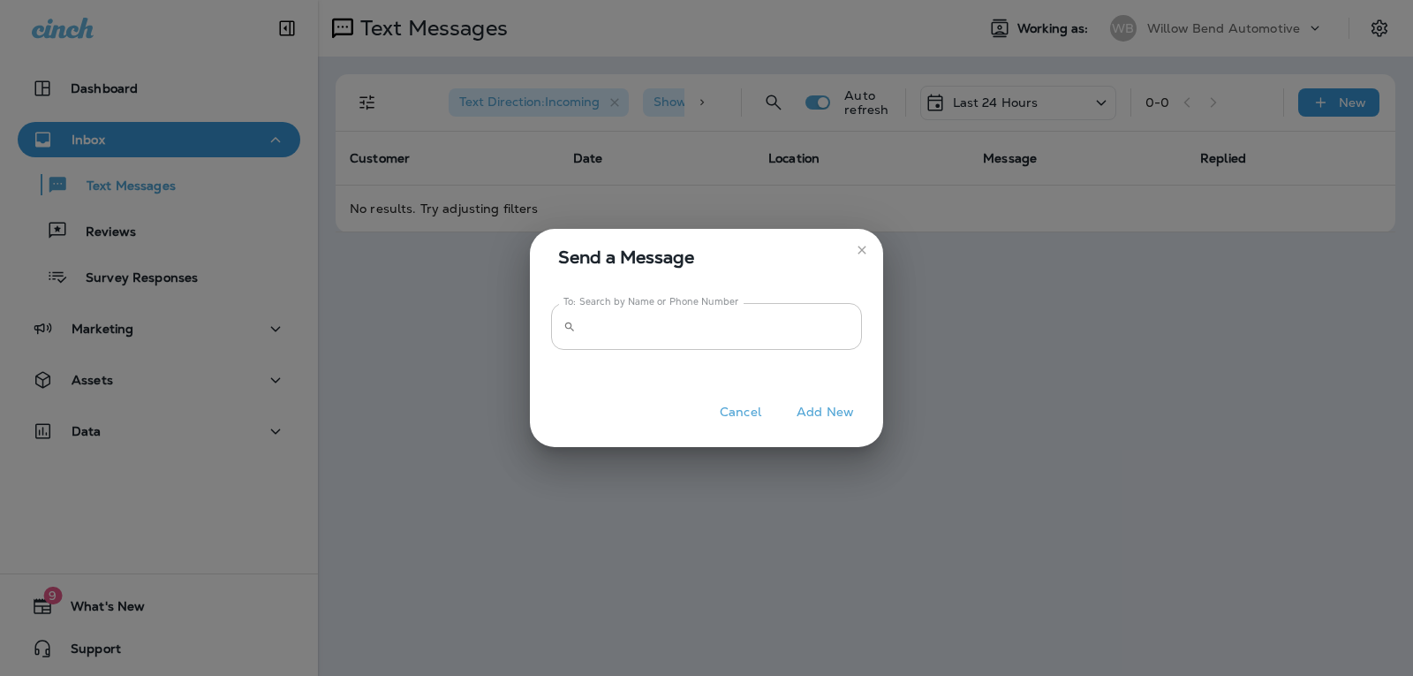
click at [734, 321] on input "To: Search by Name or Phone Number" at bounding box center [722, 326] width 279 height 47
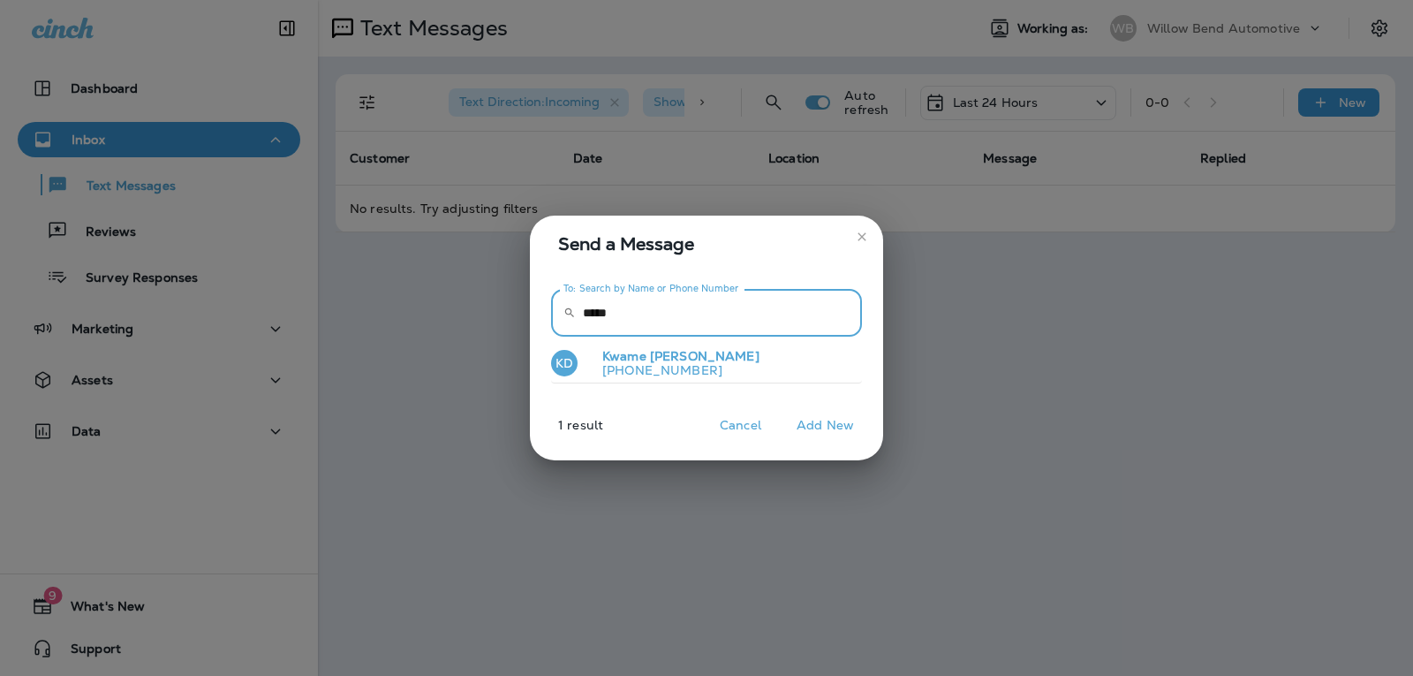
type input "*****"
click at [679, 360] on span "[PERSON_NAME]" at bounding box center [705, 356] width 110 height 16
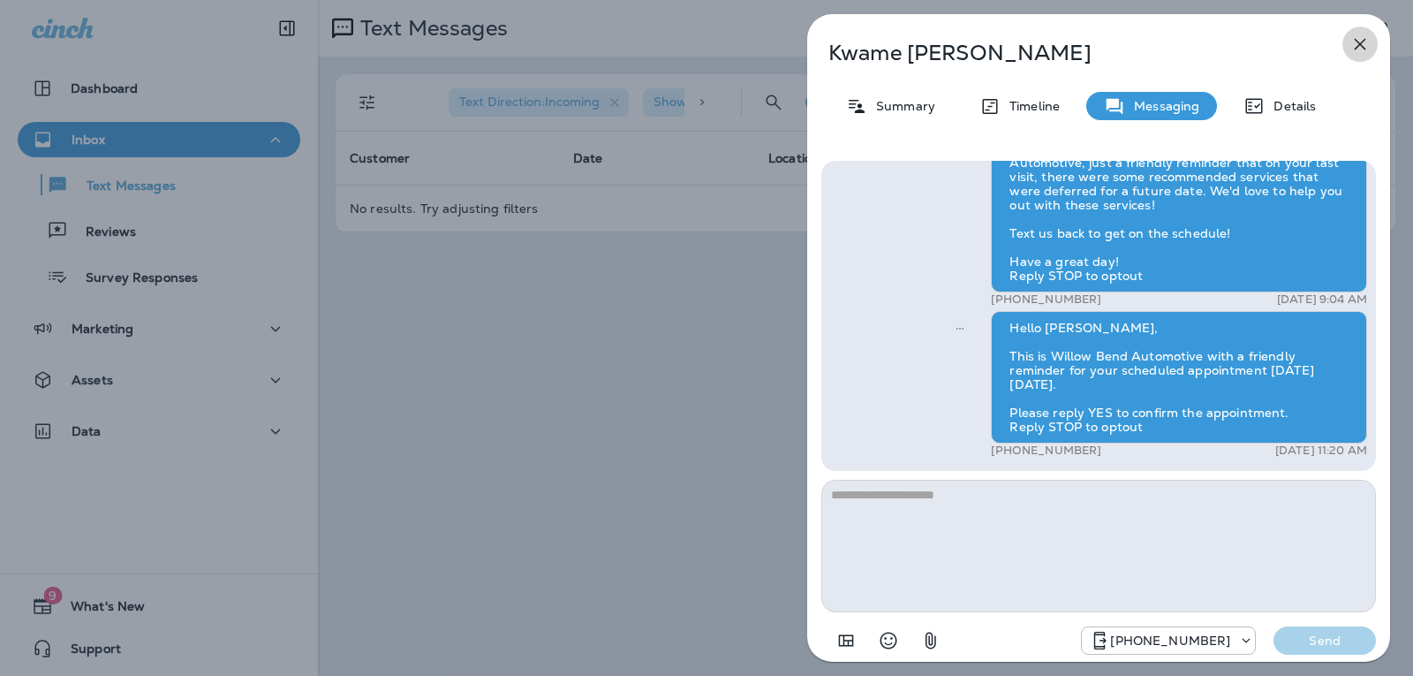
click at [1359, 52] on icon "button" at bounding box center [1360, 44] width 21 height 21
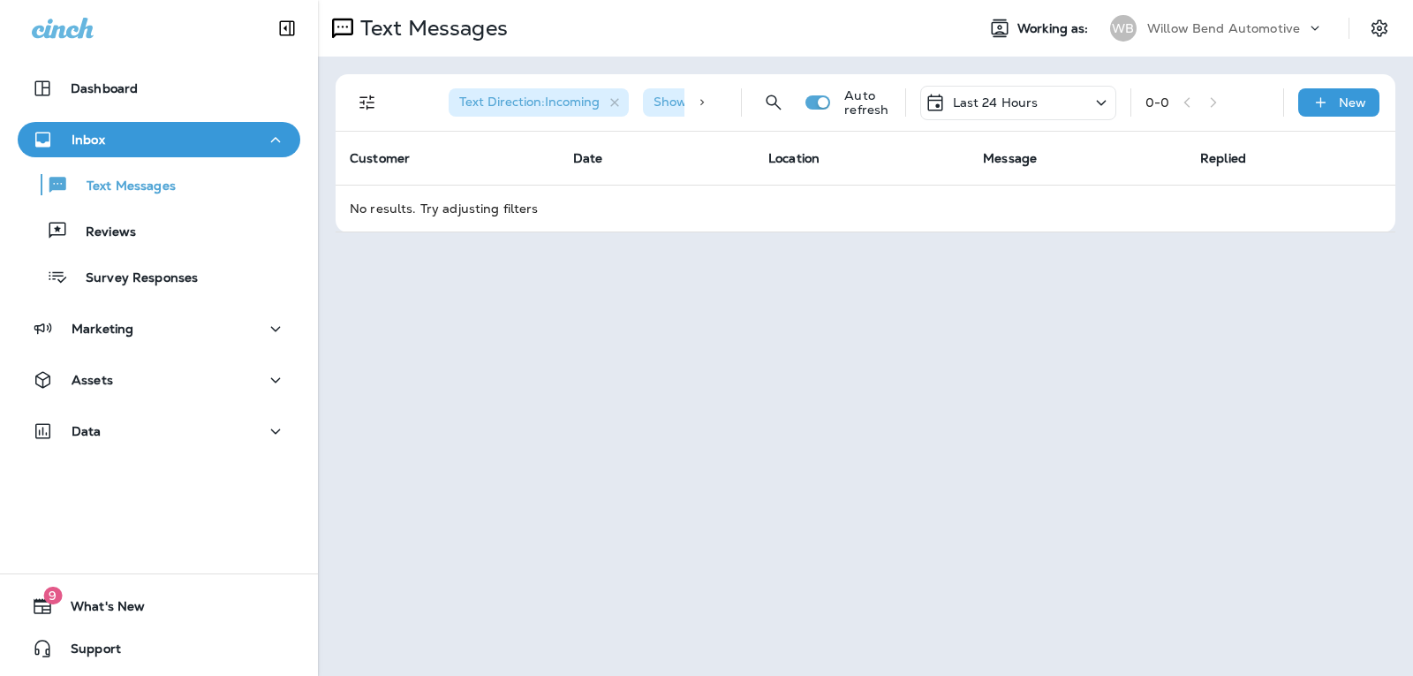
click at [1017, 112] on div "Last 24 Hours" at bounding box center [982, 102] width 114 height 21
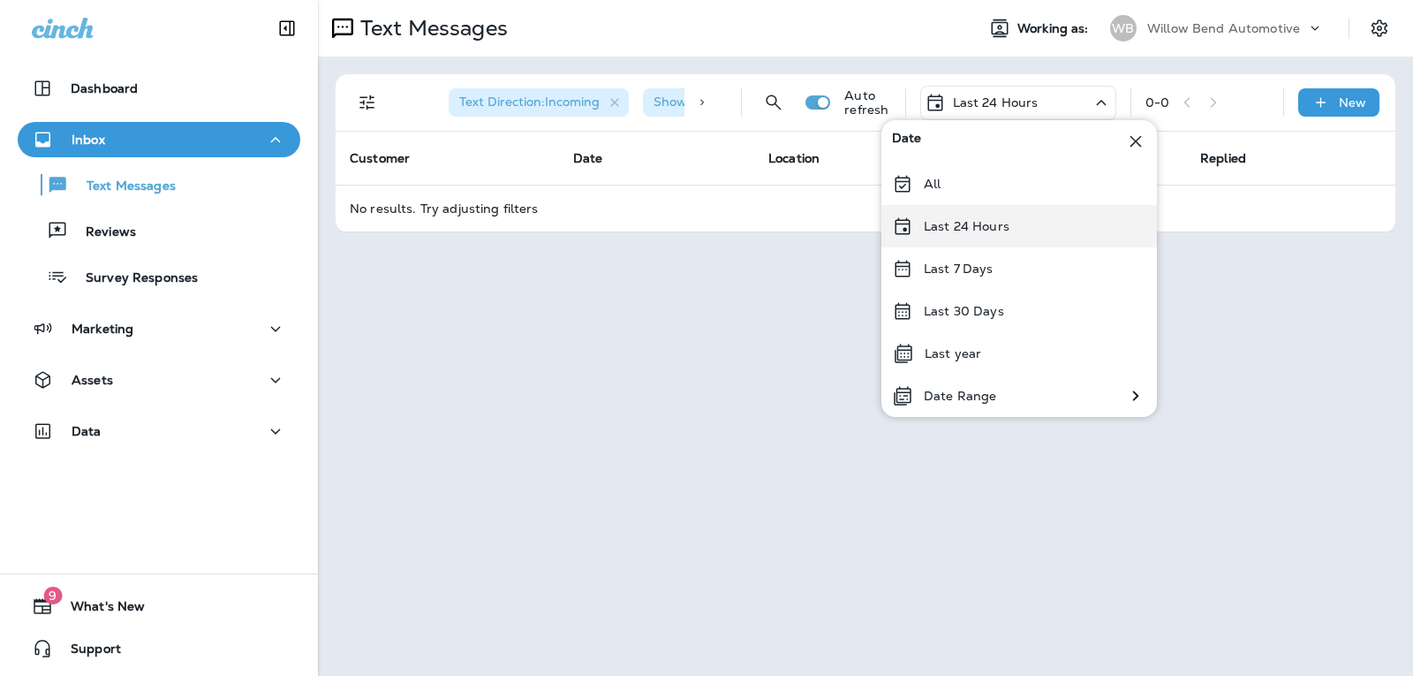
click at [988, 226] on p "Last 24 Hours" at bounding box center [967, 226] width 86 height 14
